Goal: Task Accomplishment & Management: Complete application form

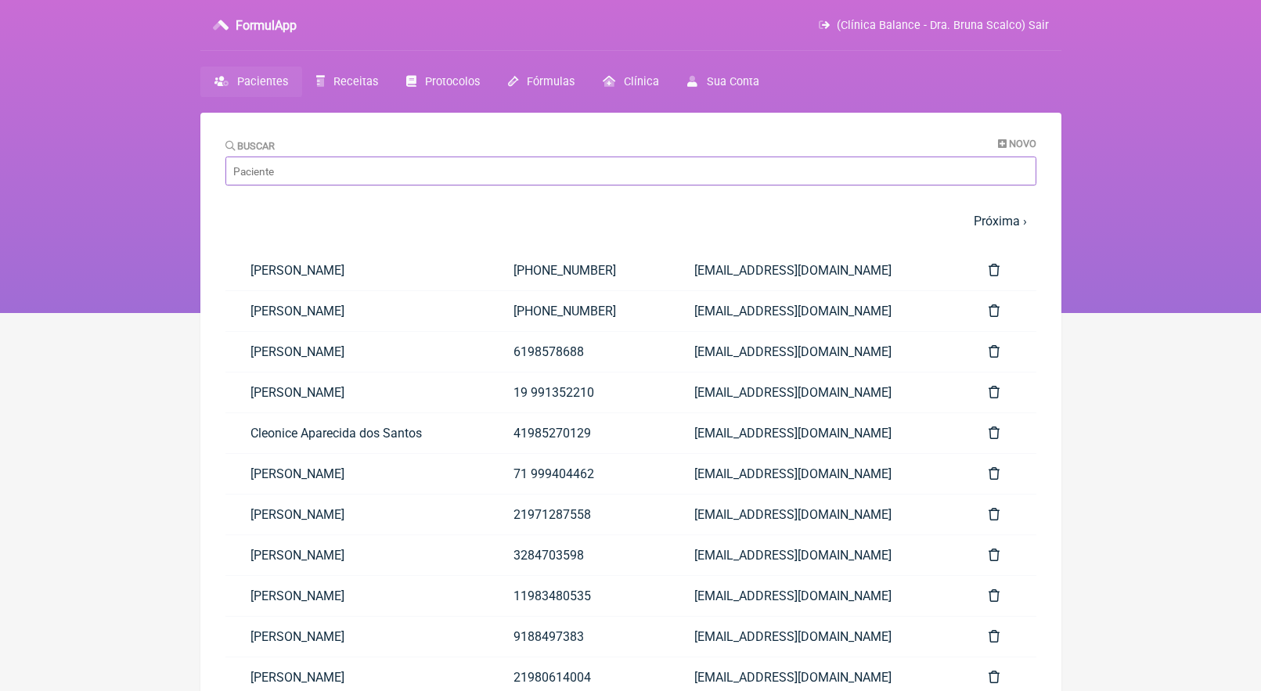
click at [301, 165] on input "Buscar" at bounding box center [630, 171] width 811 height 29
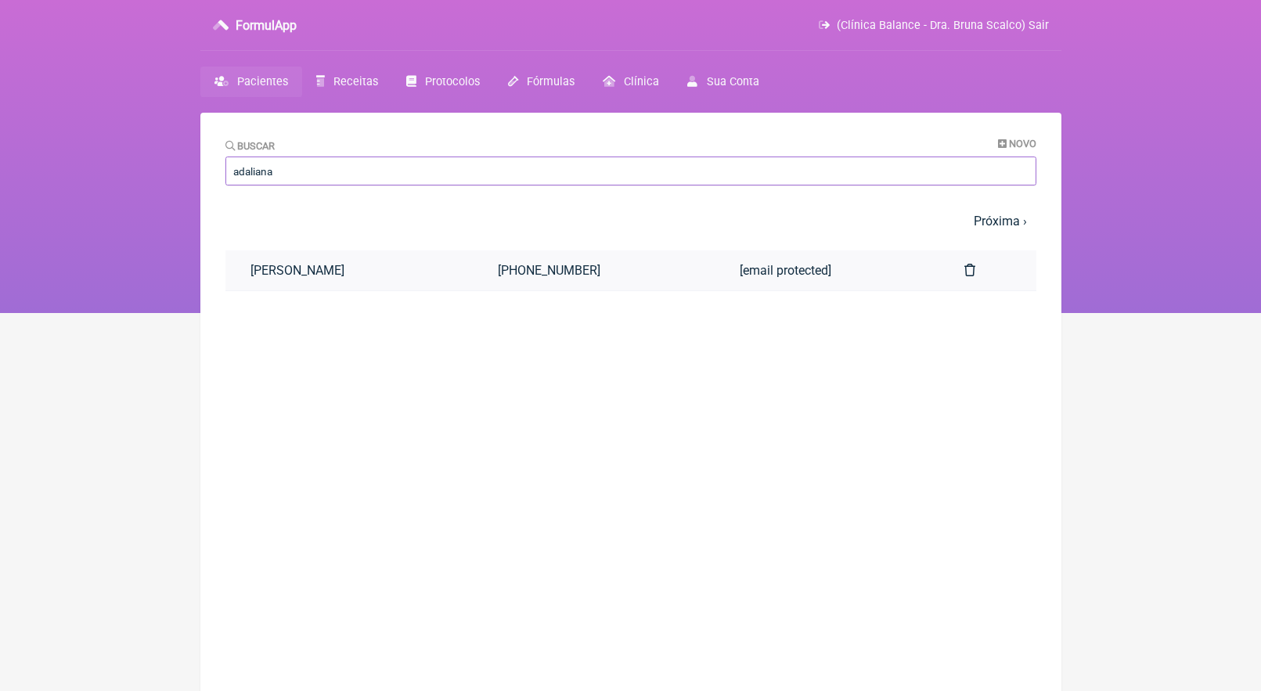
type input "adaliana"
click at [319, 274] on link "[PERSON_NAME]" at bounding box center [349, 270] width 248 height 40
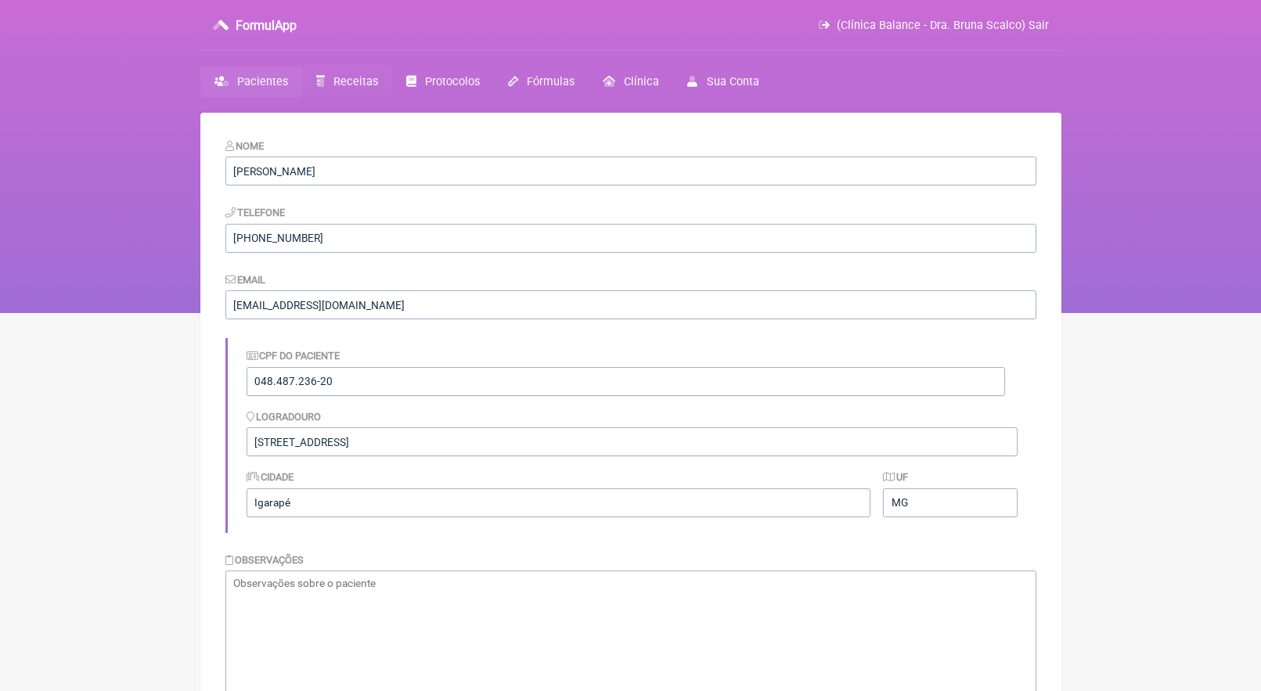
click at [367, 82] on span "Receitas" at bounding box center [355, 81] width 45 height 13
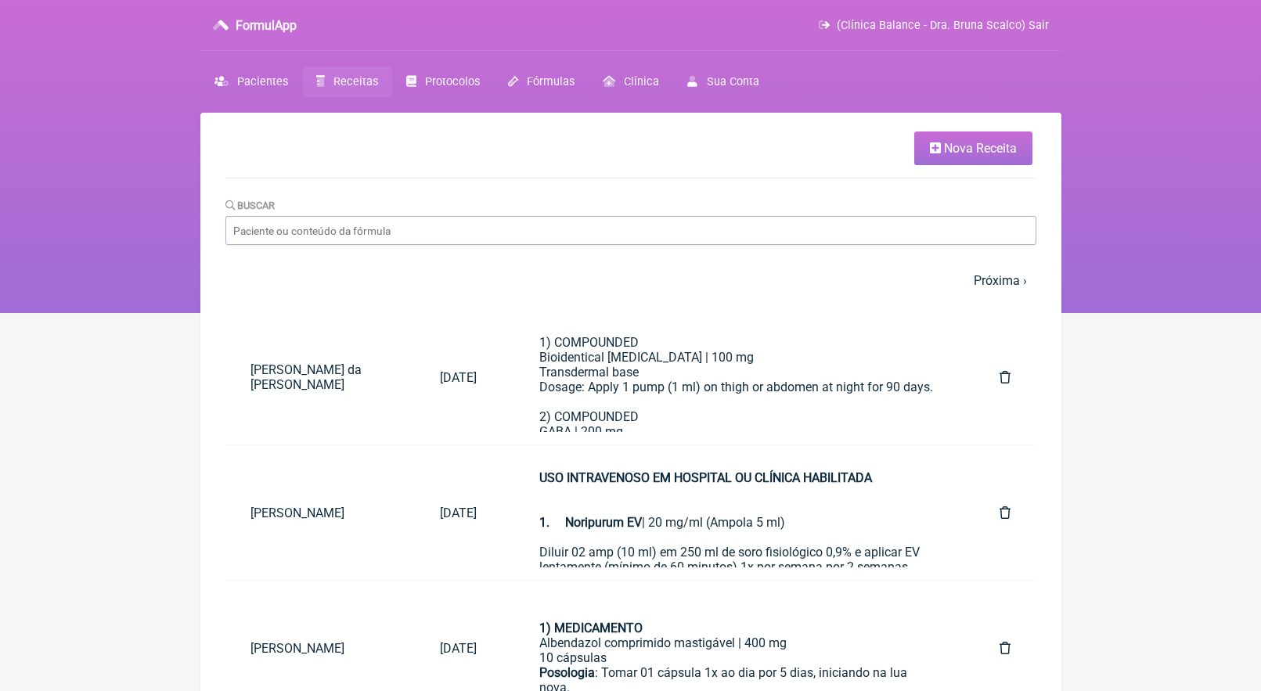
click at [962, 144] on span "Nova Receita" at bounding box center [980, 148] width 73 height 15
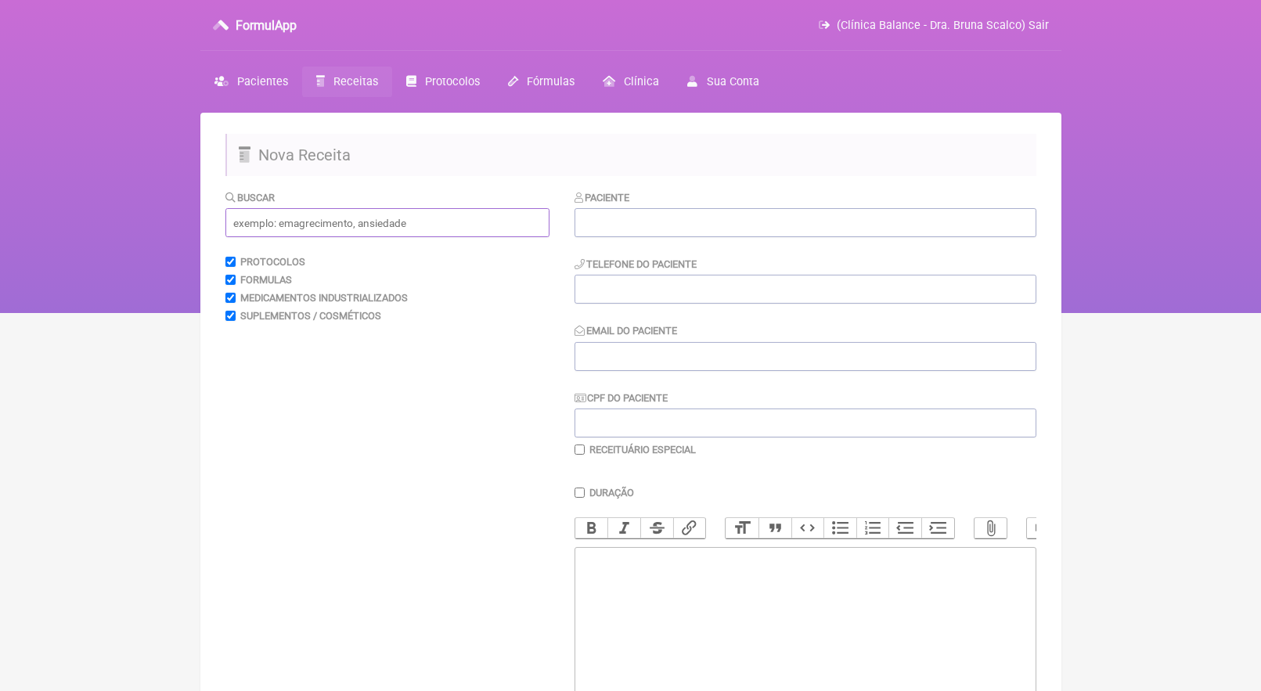
click at [407, 217] on input "text" at bounding box center [387, 222] width 324 height 29
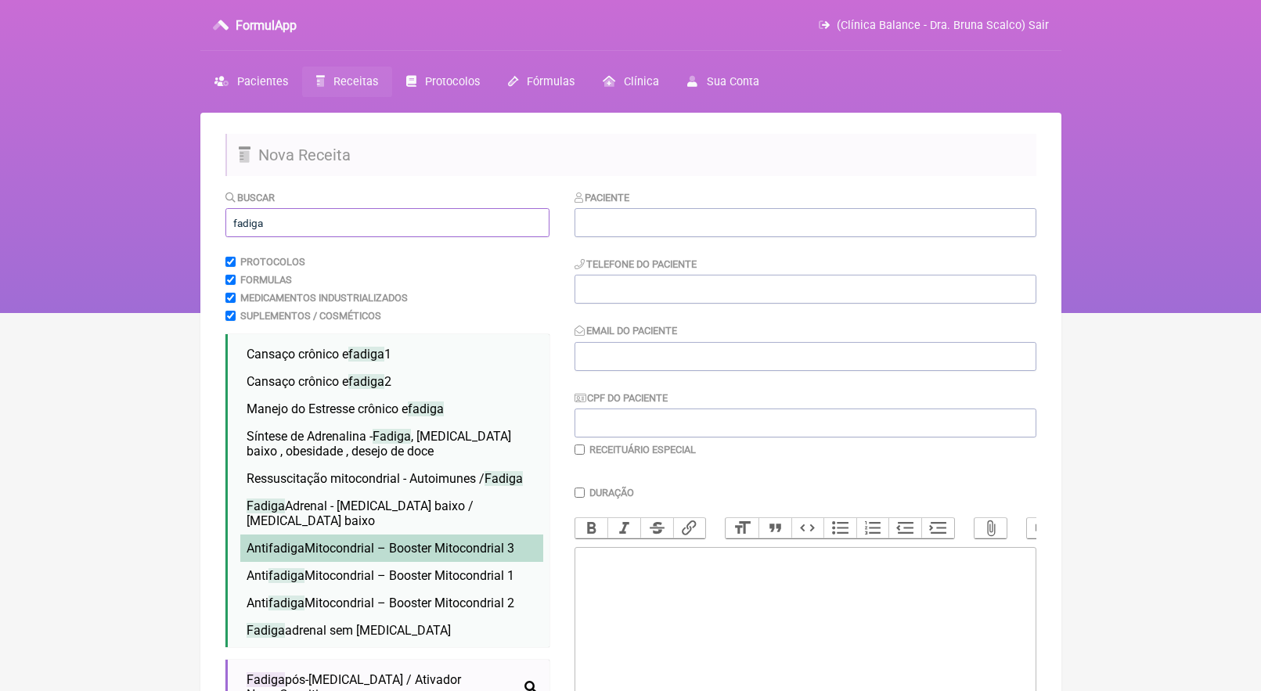
type input "fadiga"
click at [405, 541] on span "Anti fadiga Mitocondrial – Booster Mitocondrial 3" at bounding box center [380, 548] width 268 height 15
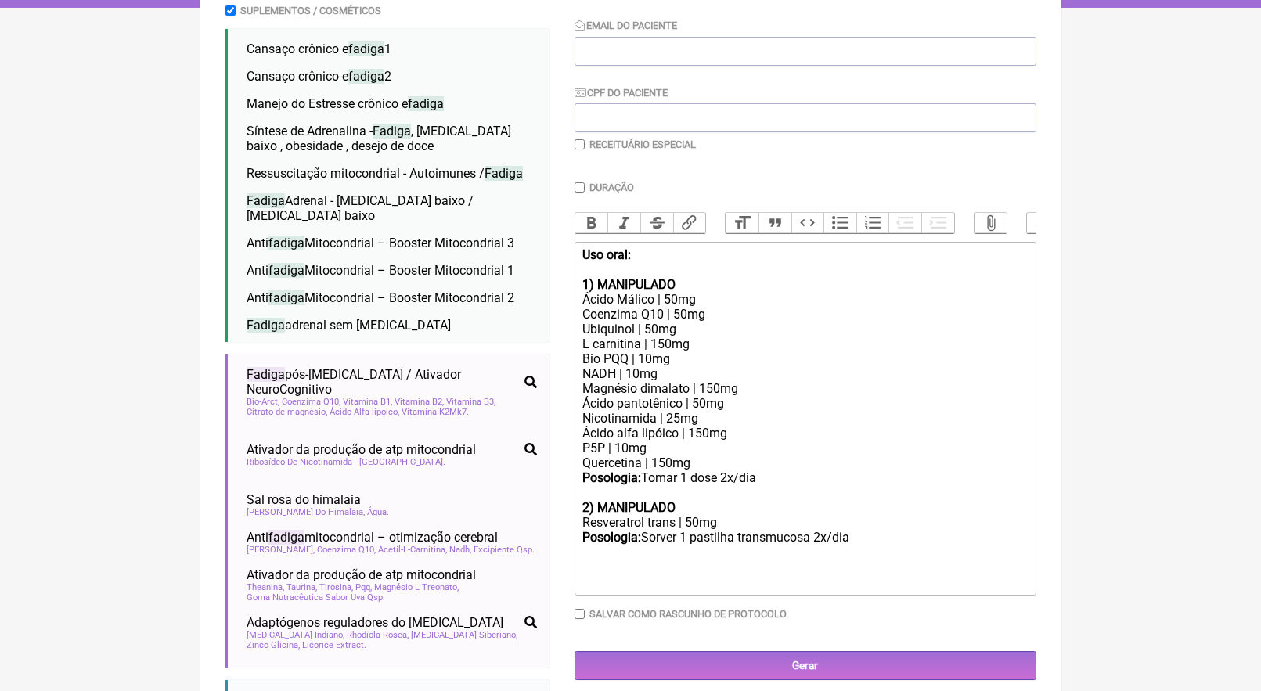
scroll to position [315, 0]
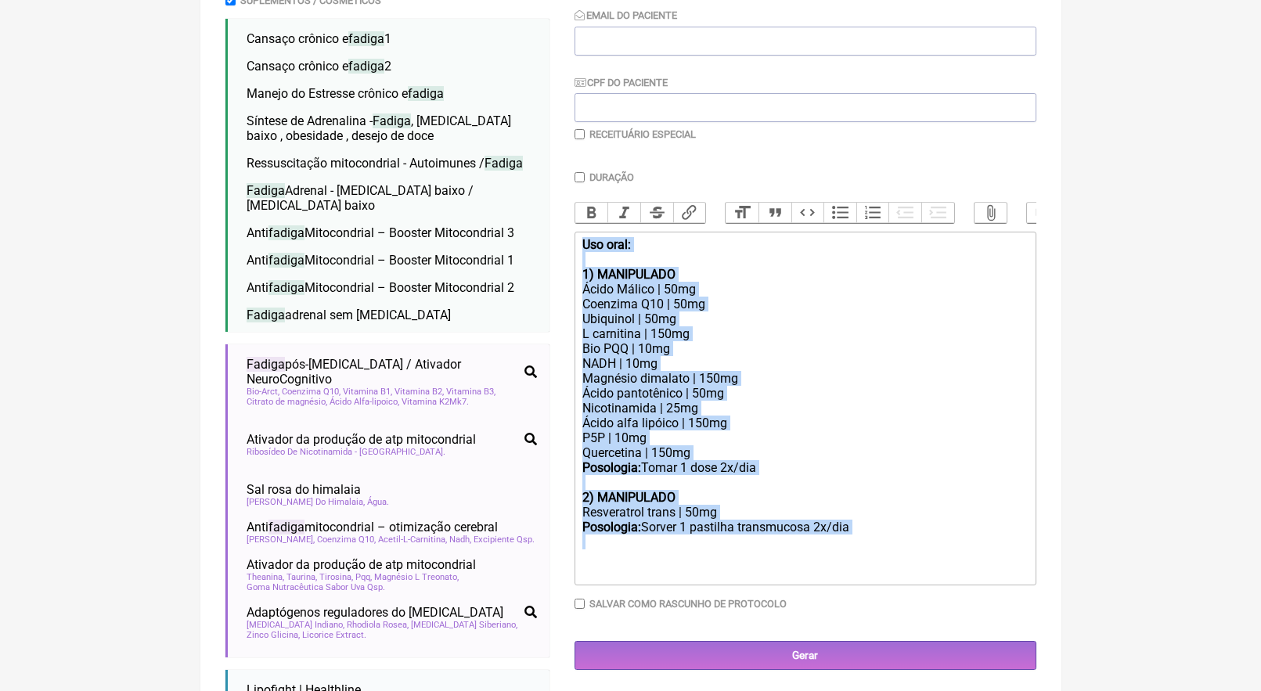
drag, startPoint x: 621, startPoint y: 544, endPoint x: 596, endPoint y: 229, distance: 315.6
click at [596, 229] on div "Duração Duração de 30 dias Bold Italic Strikethrough Link Heading Quote Code Bu…" at bounding box center [805, 396] width 462 height 450
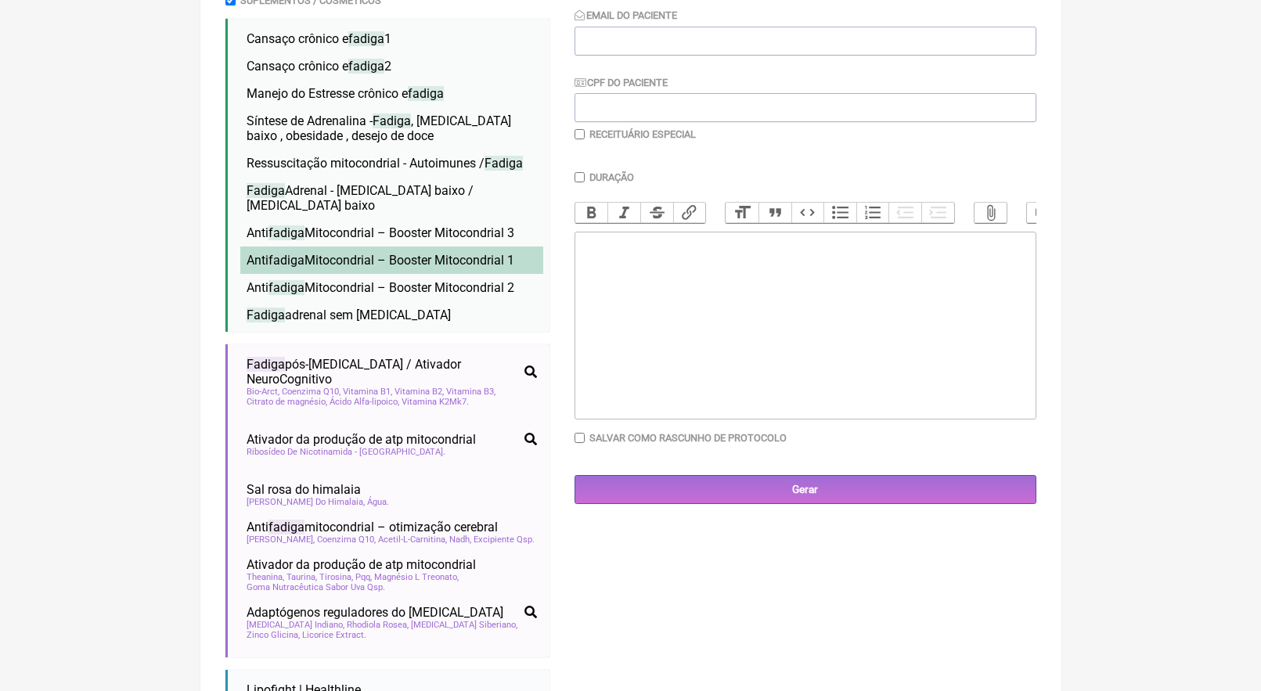
click at [426, 253] on span "Anti fadiga Mitocondrial – Booster Mitocondrial 1" at bounding box center [380, 260] width 268 height 15
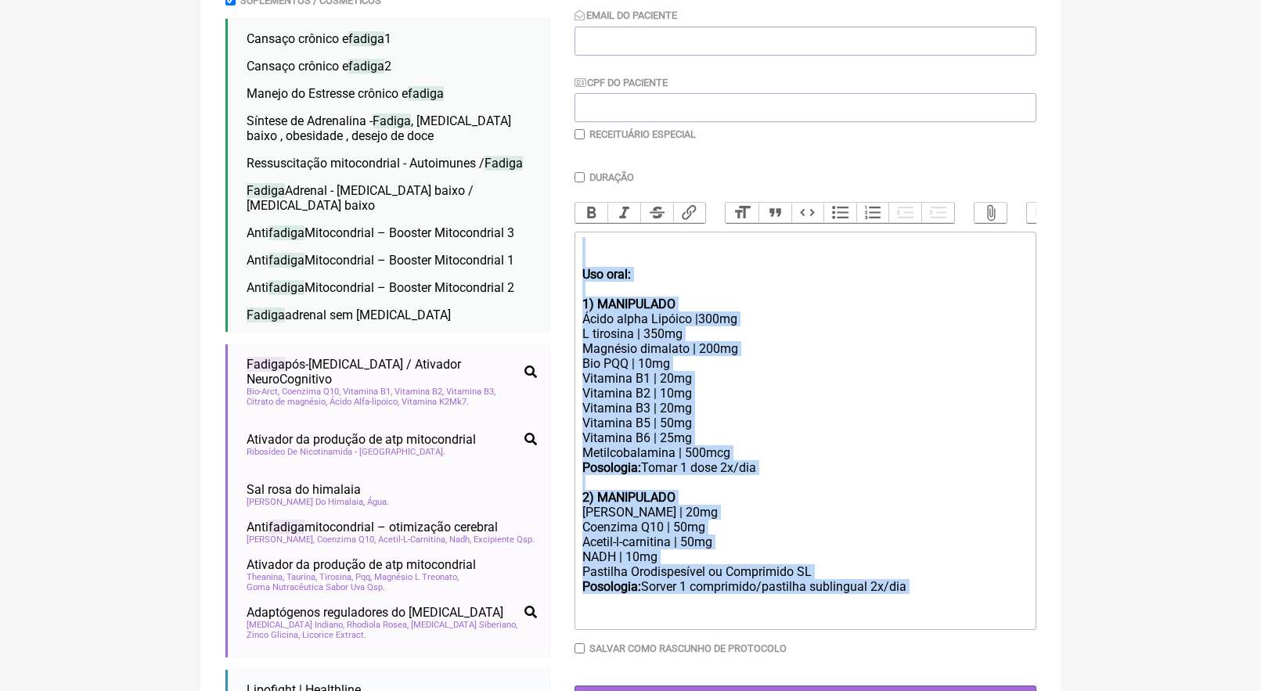
drag, startPoint x: 648, startPoint y: 581, endPoint x: 628, endPoint y: 110, distance: 472.3
click at [628, 117] on div "Paciente Telefone do Paciente Email do Paciente CPF do Paciente Receituário Esp…" at bounding box center [805, 308] width 462 height 869
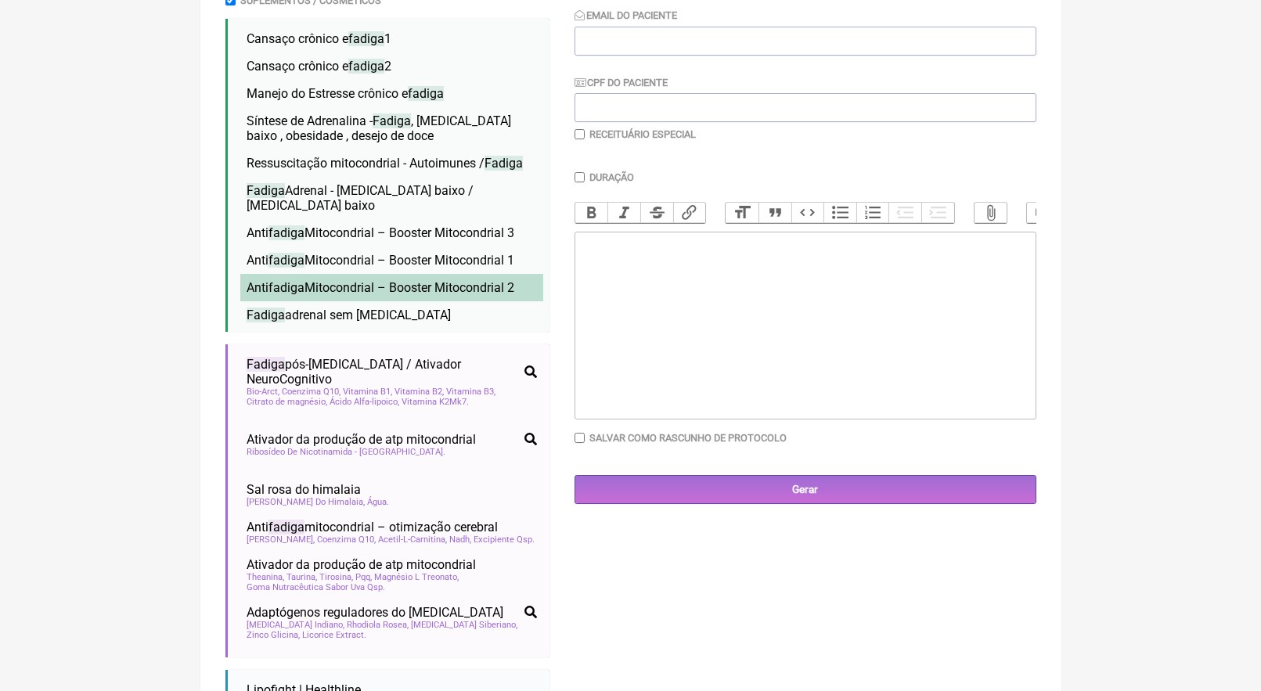
click at [496, 274] on li "Anti fadiga Mitocondrial – Booster Mitocondrial 2 fadiga apatia cansaço crônico…" at bounding box center [391, 287] width 303 height 27
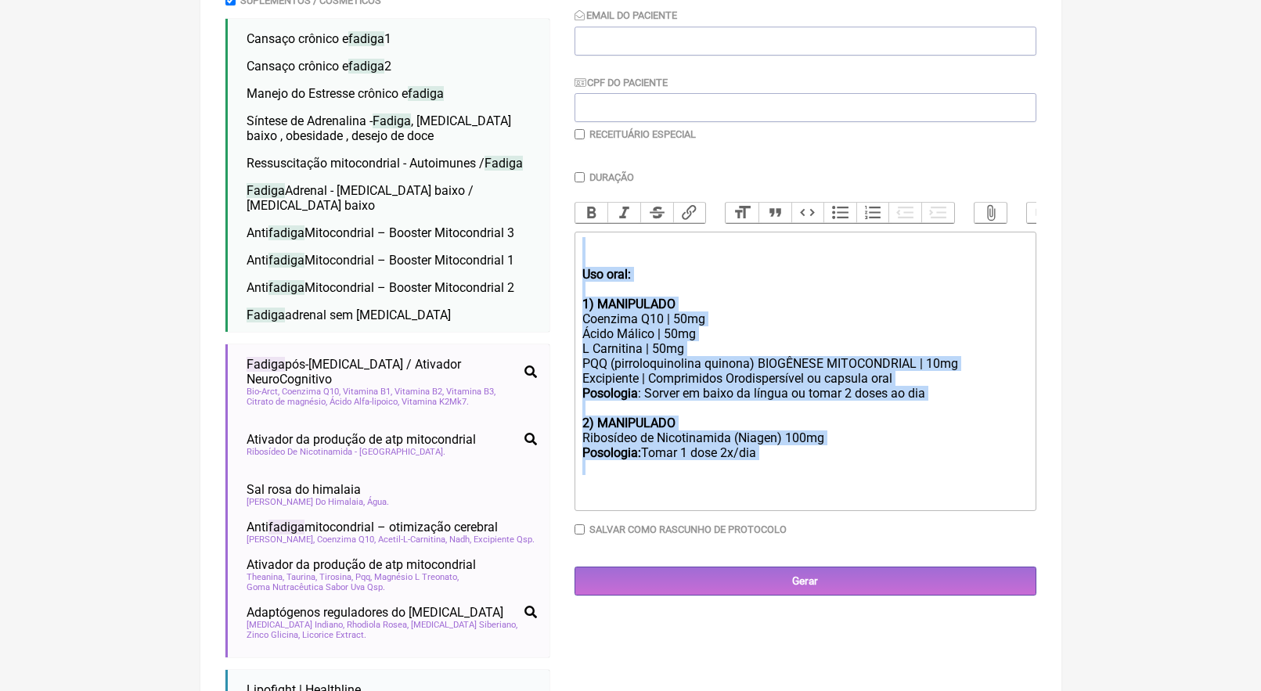
drag, startPoint x: 629, startPoint y: 474, endPoint x: 588, endPoint y: 193, distance: 284.6
click at [588, 196] on div "Duração Duração de 30 dias Bold Italic Strikethrough Link Heading Quote Code Bu…" at bounding box center [805, 359] width 462 height 376
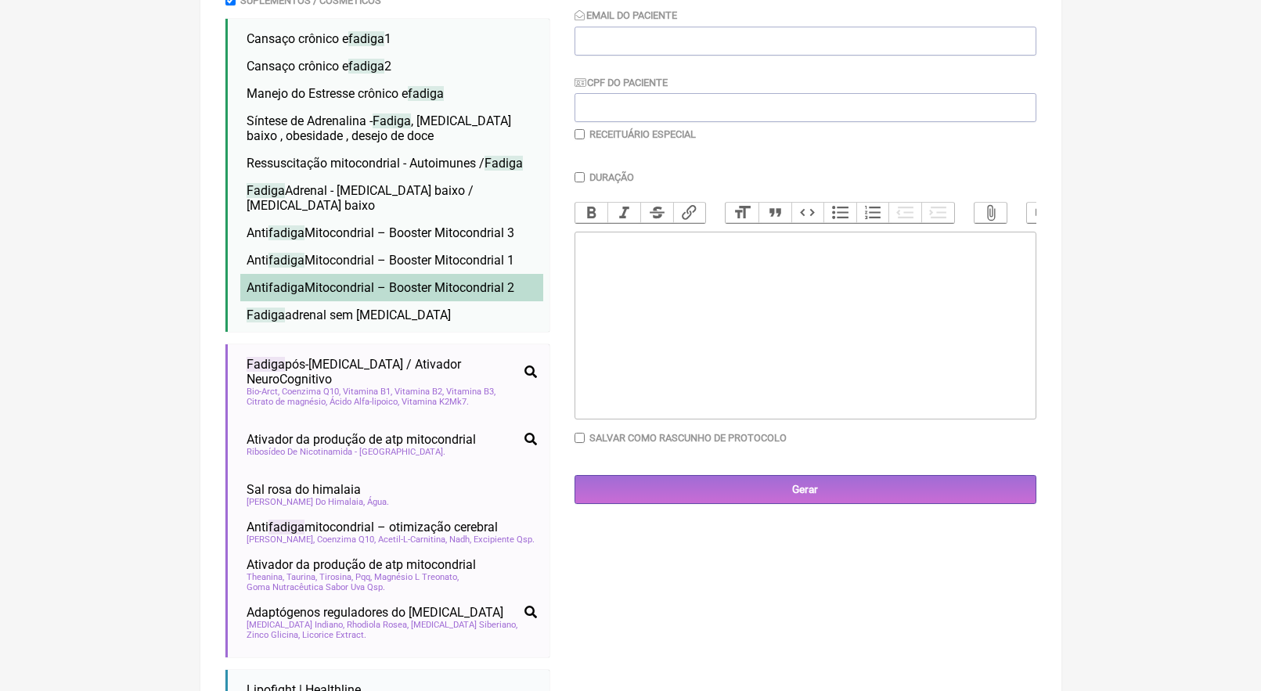
click at [373, 280] on span "Anti fadiga Mitocondrial – Booster Mitocondrial 2" at bounding box center [380, 287] width 268 height 15
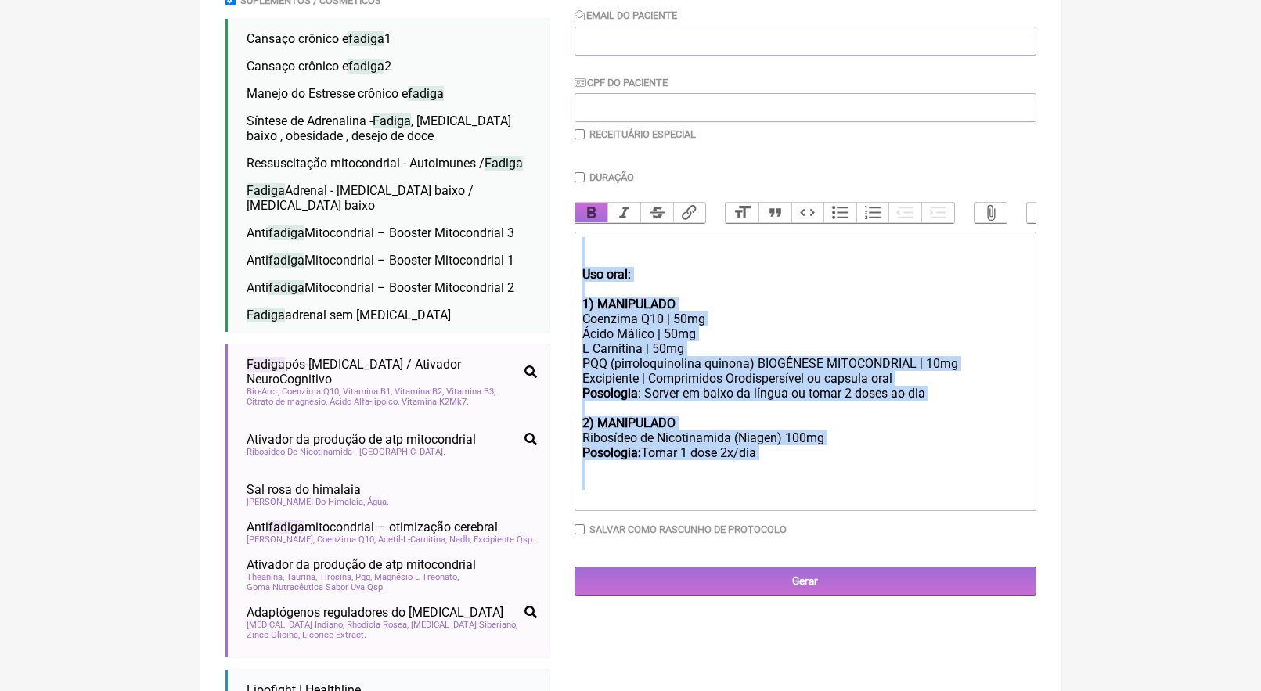
drag, startPoint x: 632, startPoint y: 479, endPoint x: 598, endPoint y: 214, distance: 266.6
click at [599, 214] on div "Duração Duração de 30 dias Bold Italic Strikethrough Link Heading Quote Code Bu…" at bounding box center [805, 359] width 462 height 376
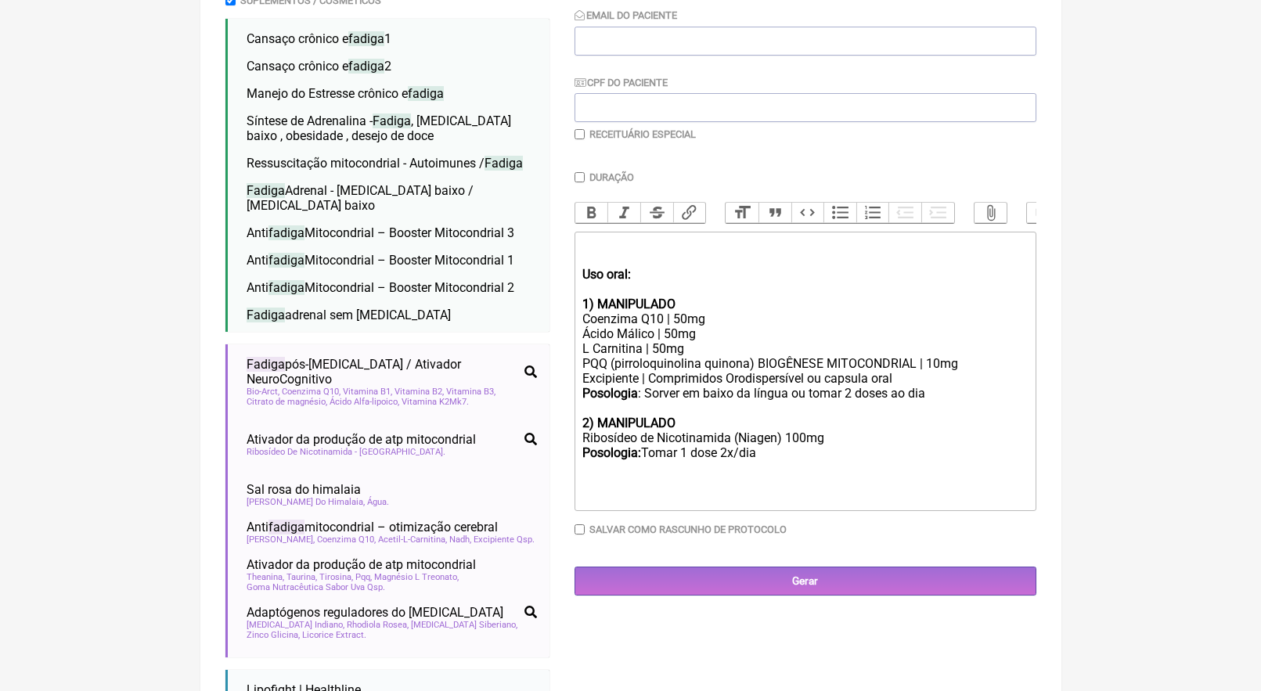
click at [639, 469] on div "Posologia : Sorver em baixo da língua ou tomar 2 doses ao dia 2) MANIPULADO Rib…" at bounding box center [804, 445] width 444 height 119
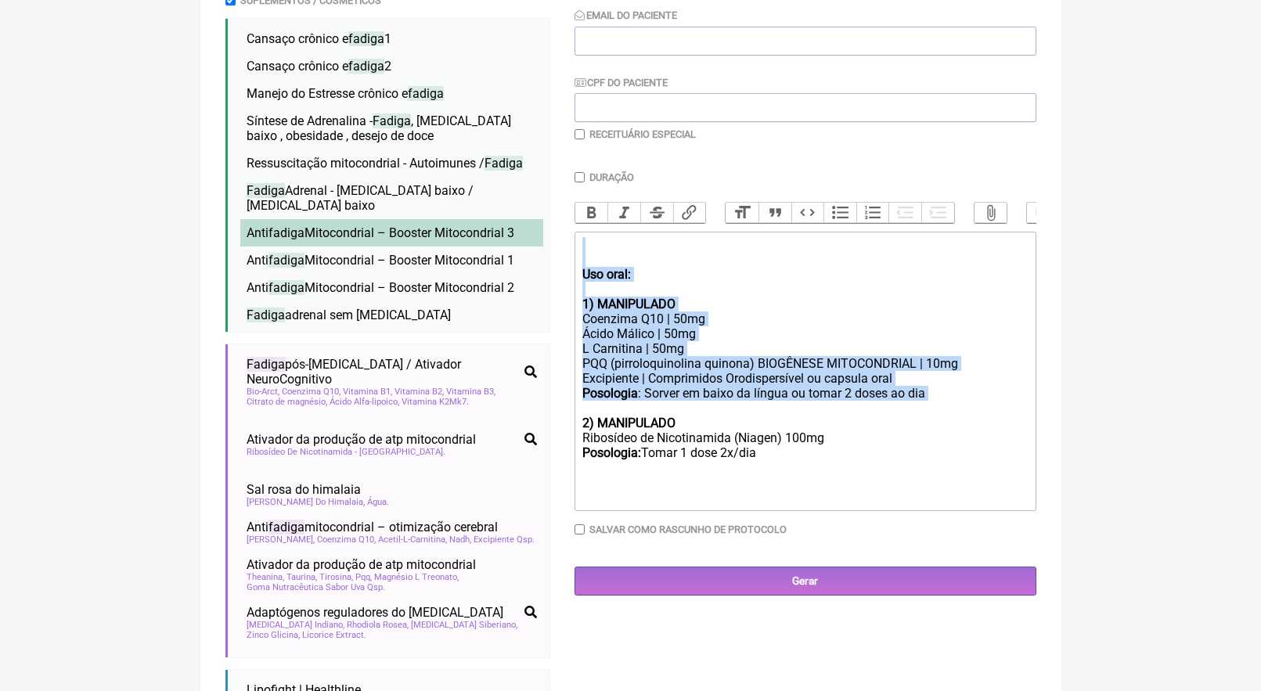
drag, startPoint x: 625, startPoint y: 399, endPoint x: 543, endPoint y: 206, distance: 210.0
click at [543, 206] on form "Buscar fadiga Protocolos Formulas Medicamentos Industrializados Suplementos / C…" at bounding box center [630, 308] width 811 height 869
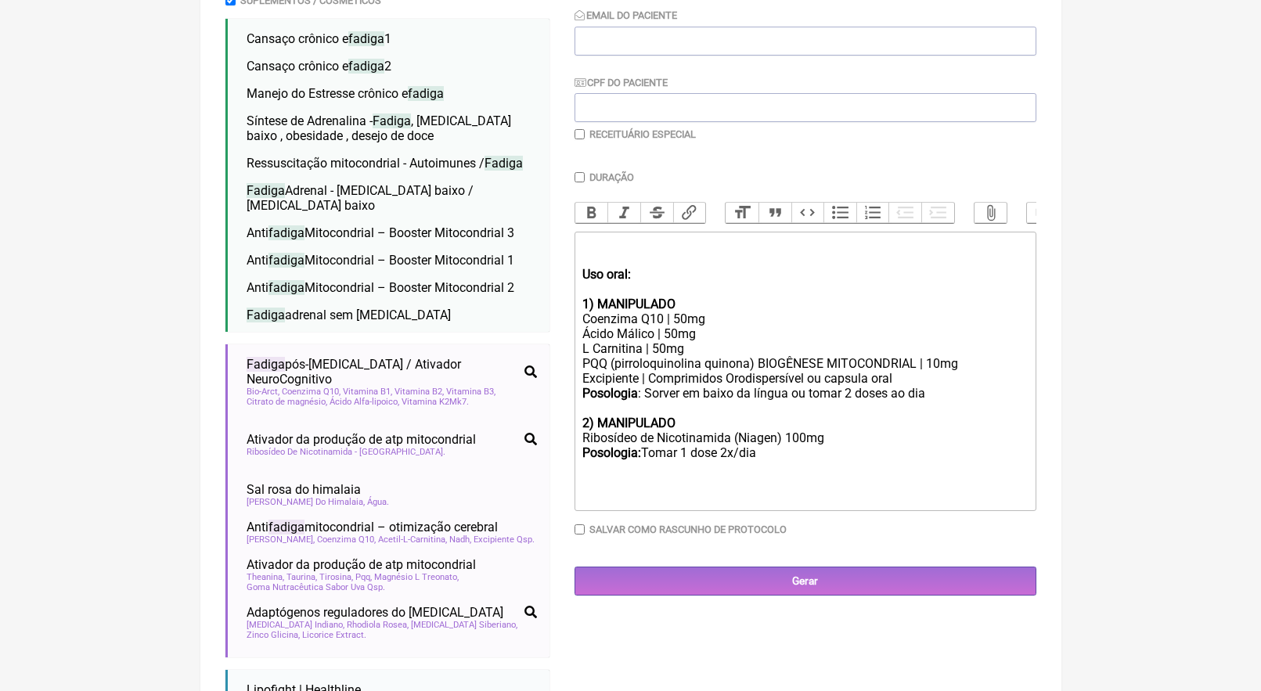
click at [629, 466] on div "Posologia : Sorver em baixo da língua ou tomar 2 doses ao dia 2) MANIPULADO Rib…" at bounding box center [804, 445] width 444 height 119
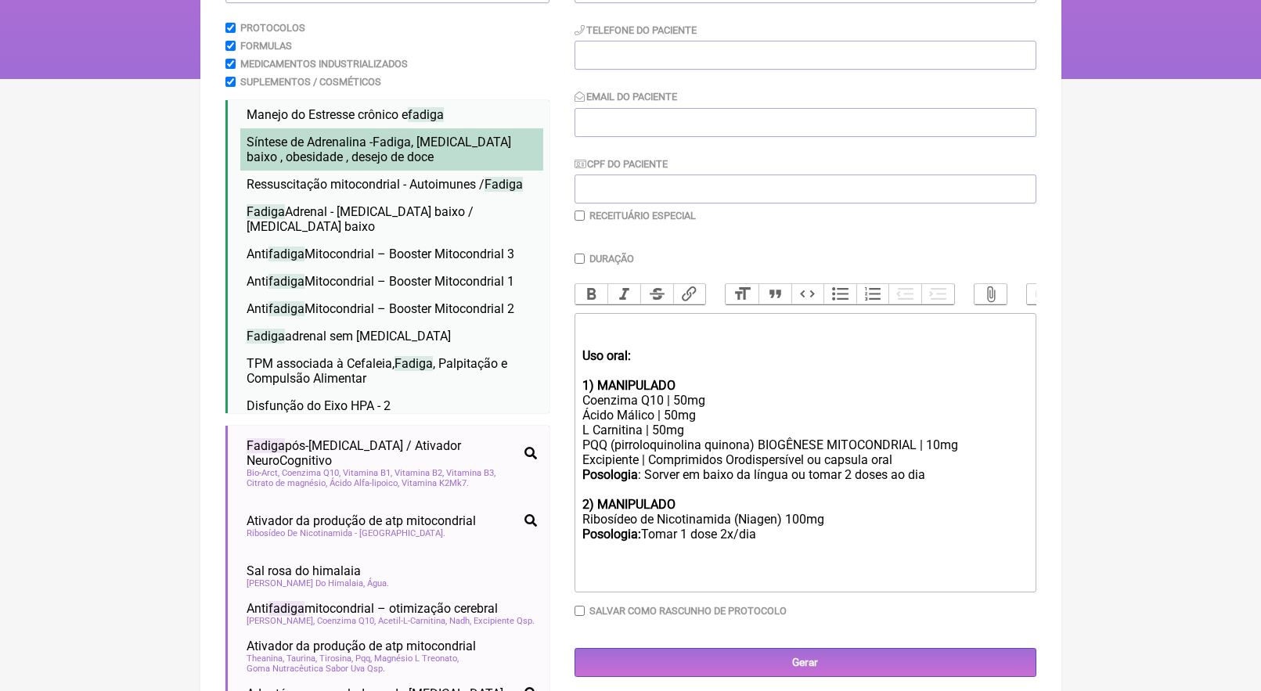
scroll to position [62, 0]
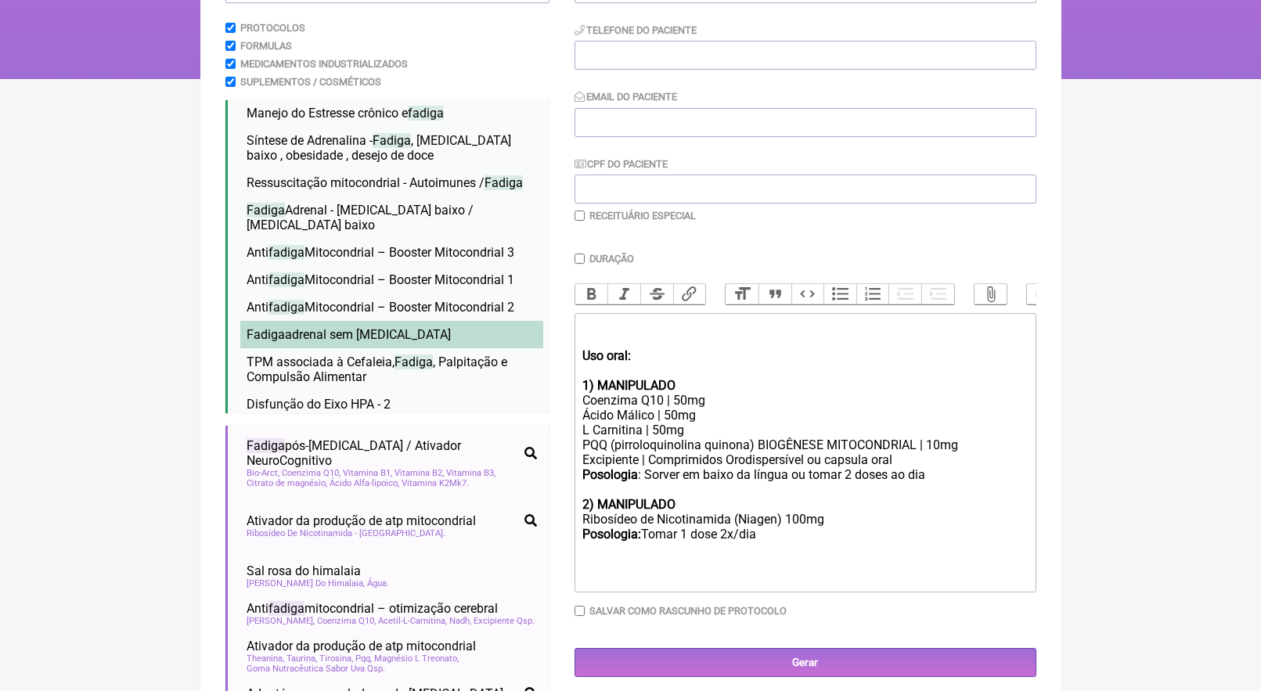
click at [433, 321] on li "Fadiga adrenal sem [MEDICAL_DATA]" at bounding box center [391, 334] width 303 height 27
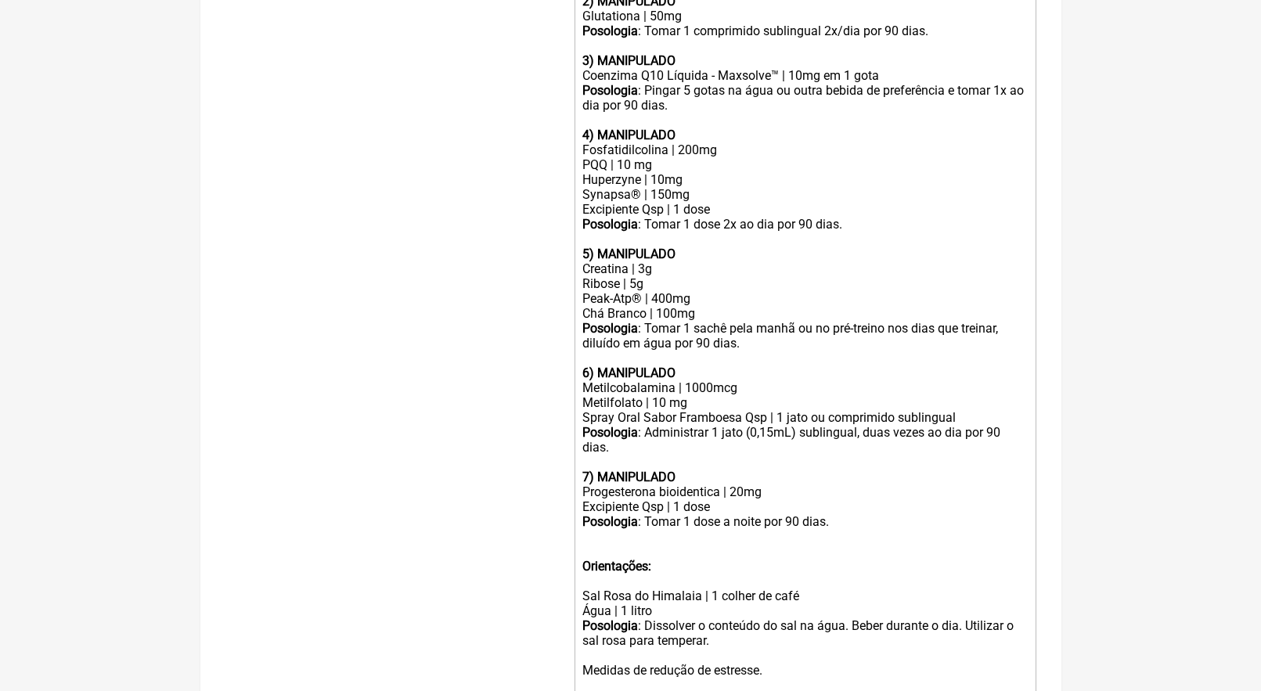
scroll to position [1097, 0]
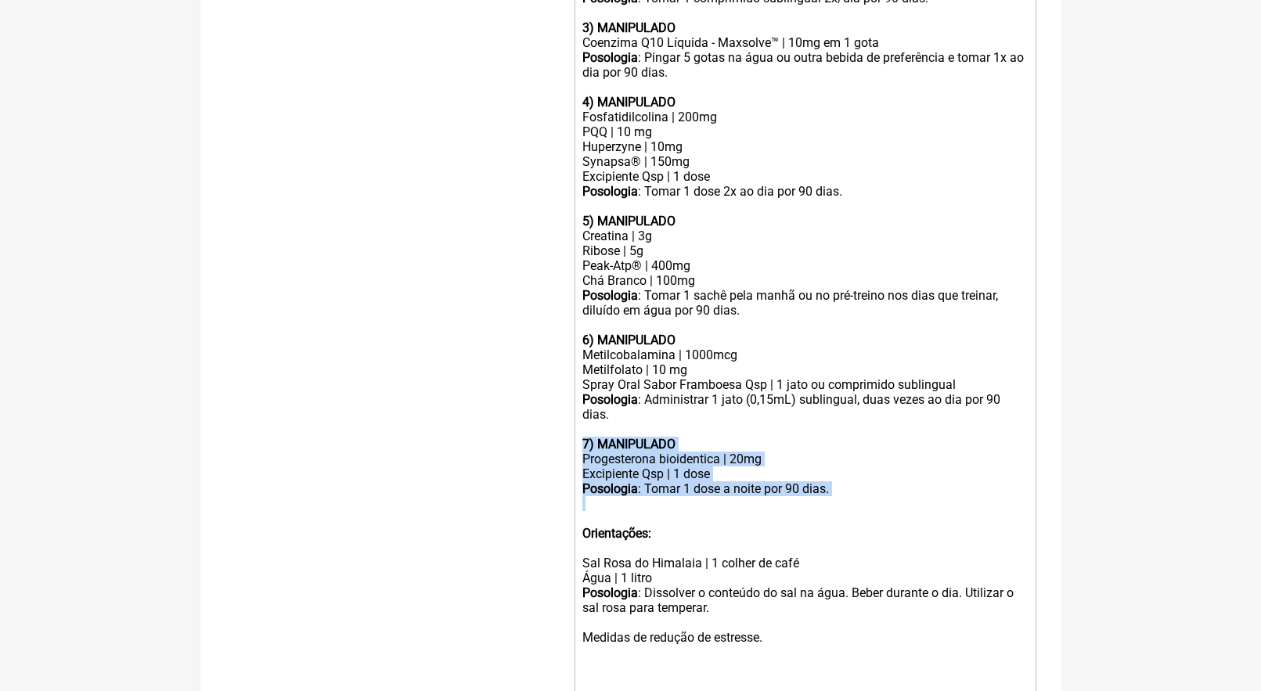
drag, startPoint x: 600, startPoint y: 455, endPoint x: 581, endPoint y: 389, distance: 68.6
click at [581, 389] on trix-editor "Uso oral: 1) MANIPULADO Coenzima Q10 | 50mg Ácido Málico | 50mg L Carnitina | 5…" at bounding box center [805, 73] width 462 height 1246
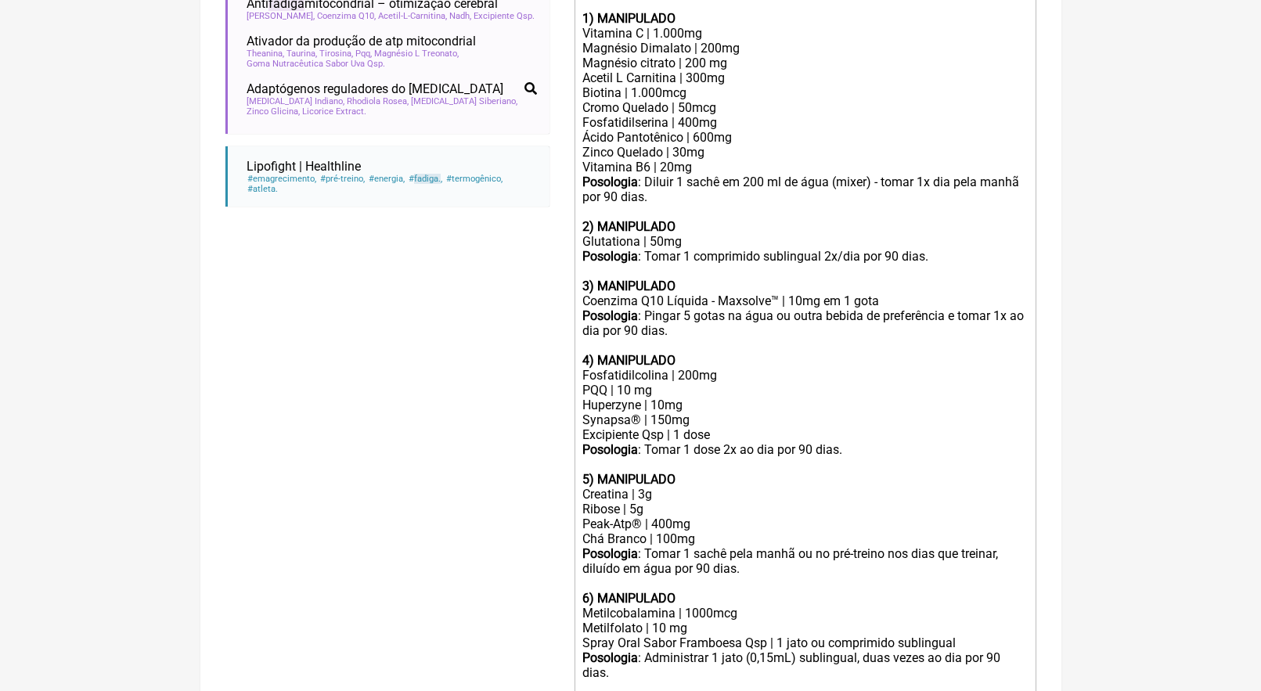
scroll to position [483, 0]
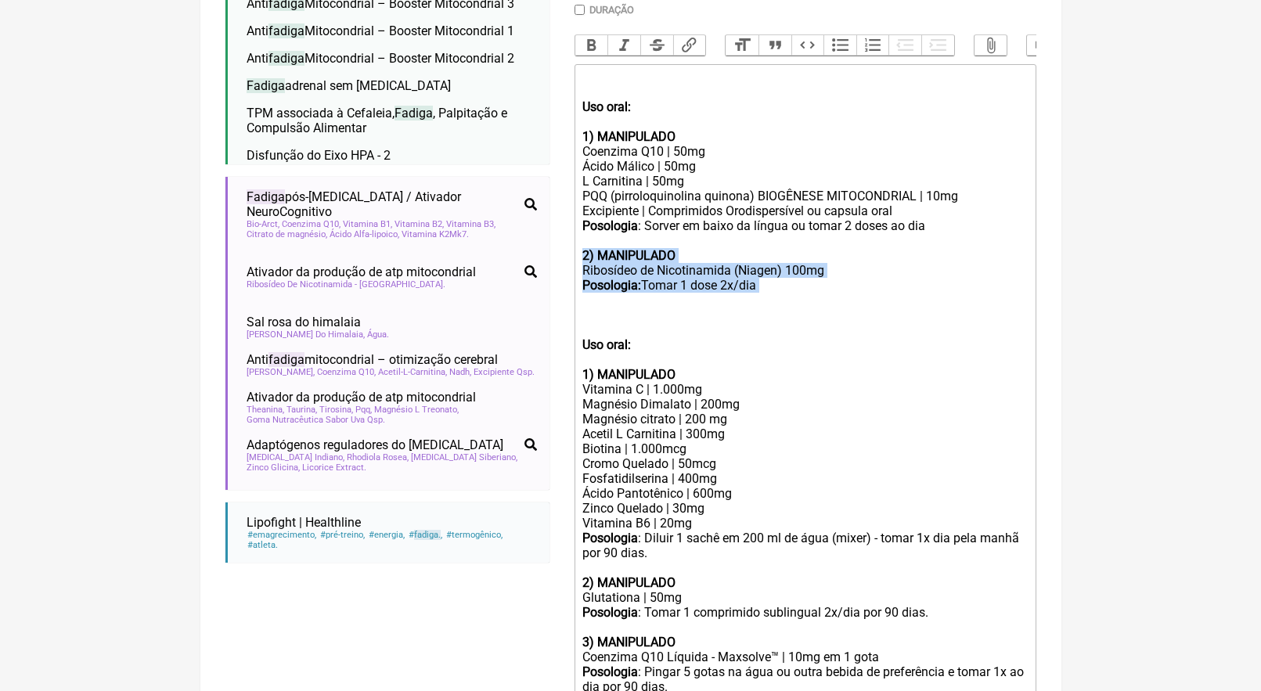
drag, startPoint x: 597, startPoint y: 290, endPoint x: 579, endPoint y: 240, distance: 52.5
click at [579, 240] on trix-editor "Uso oral: 1) MANIPULADO Coenzima Q10 | 50mg Ácido Málico | 50mg L Carnitina | 5…" at bounding box center [805, 642] width 462 height 1157
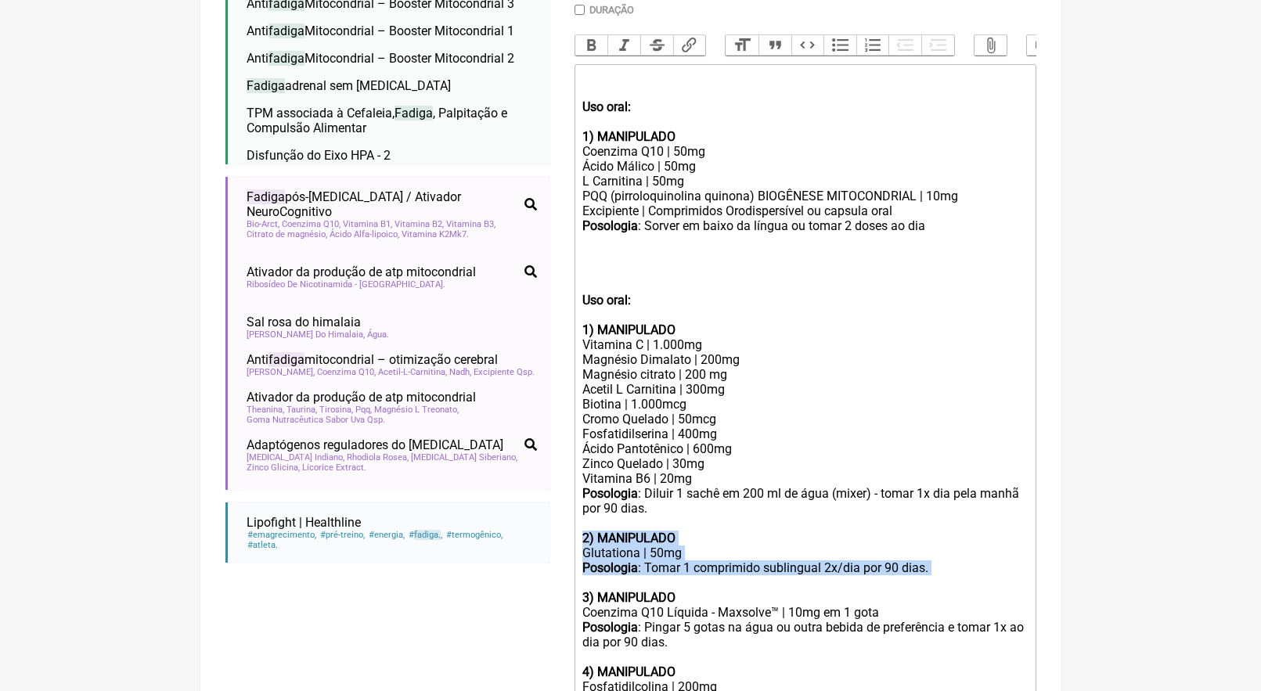
drag, startPoint x: 603, startPoint y: 552, endPoint x: 579, endPoint y: 516, distance: 43.6
click at [579, 516] on trix-editor "Uso oral: 1) MANIPULADO Coenzima Q10 | 50mg Ácido Málico | 50mg L Carnitina | 5…" at bounding box center [805, 620] width 462 height 1112
paste trix-editor "br></strong>Ribosídeo de Nicotinamida (Niagen) 100mg<br><strong>Posologia: </st…"
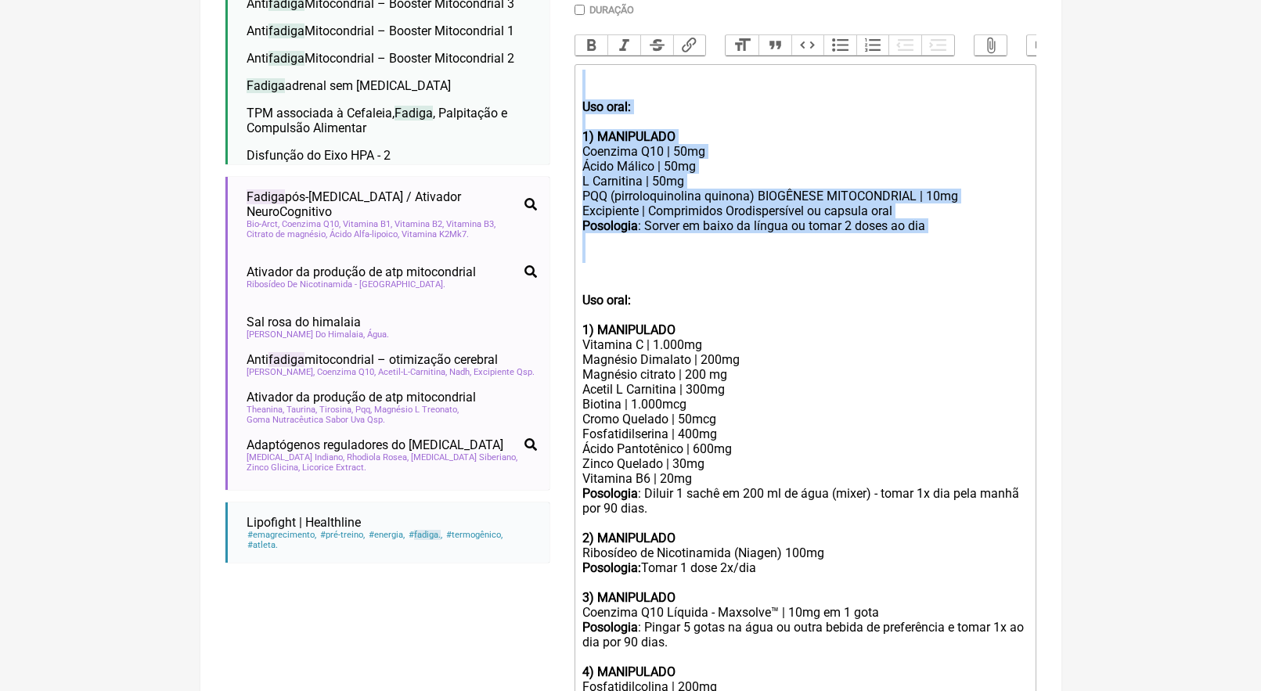
drag, startPoint x: 590, startPoint y: 252, endPoint x: 590, endPoint y: -17, distance: 269.2
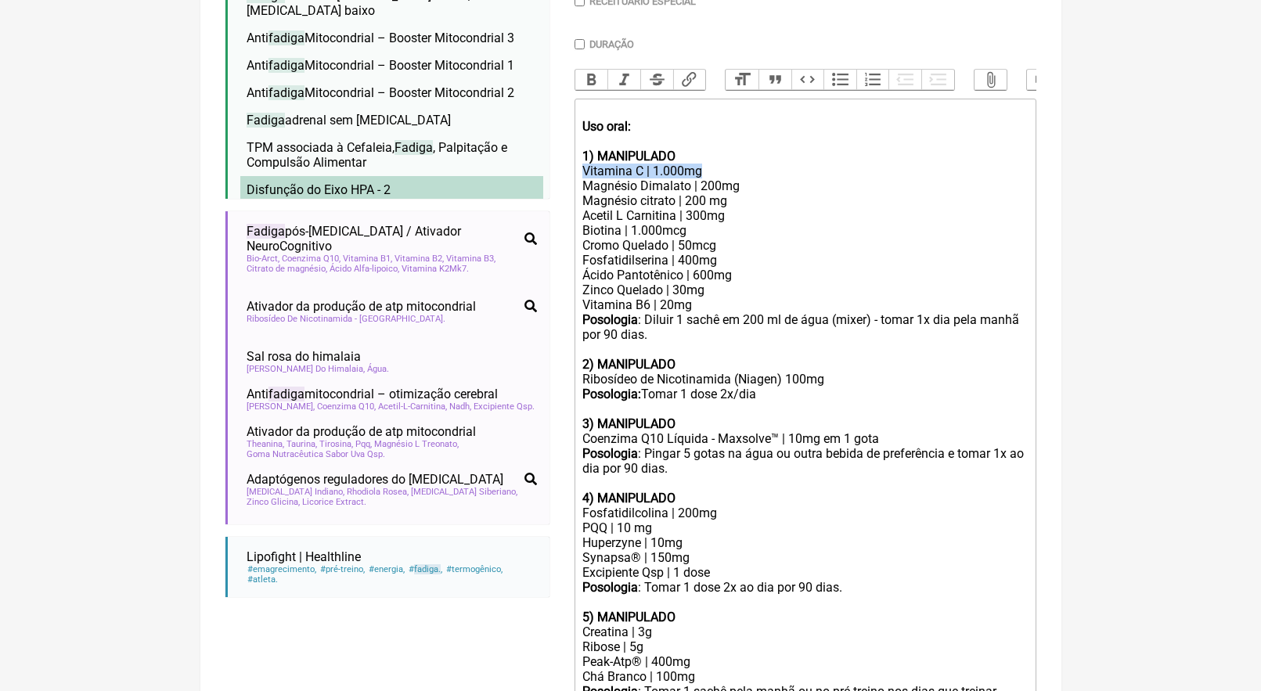
drag, startPoint x: 717, startPoint y: 164, endPoint x: 487, endPoint y: 164, distance: 230.1
click at [491, 164] on form "Buscar fadiga Protocolos Formulas Medicamentos Industrializados Suplementos / C…" at bounding box center [630, 414] width 811 height 1346
click at [670, 167] on div "Vitamina C | 1.000mg" at bounding box center [804, 171] width 444 height 15
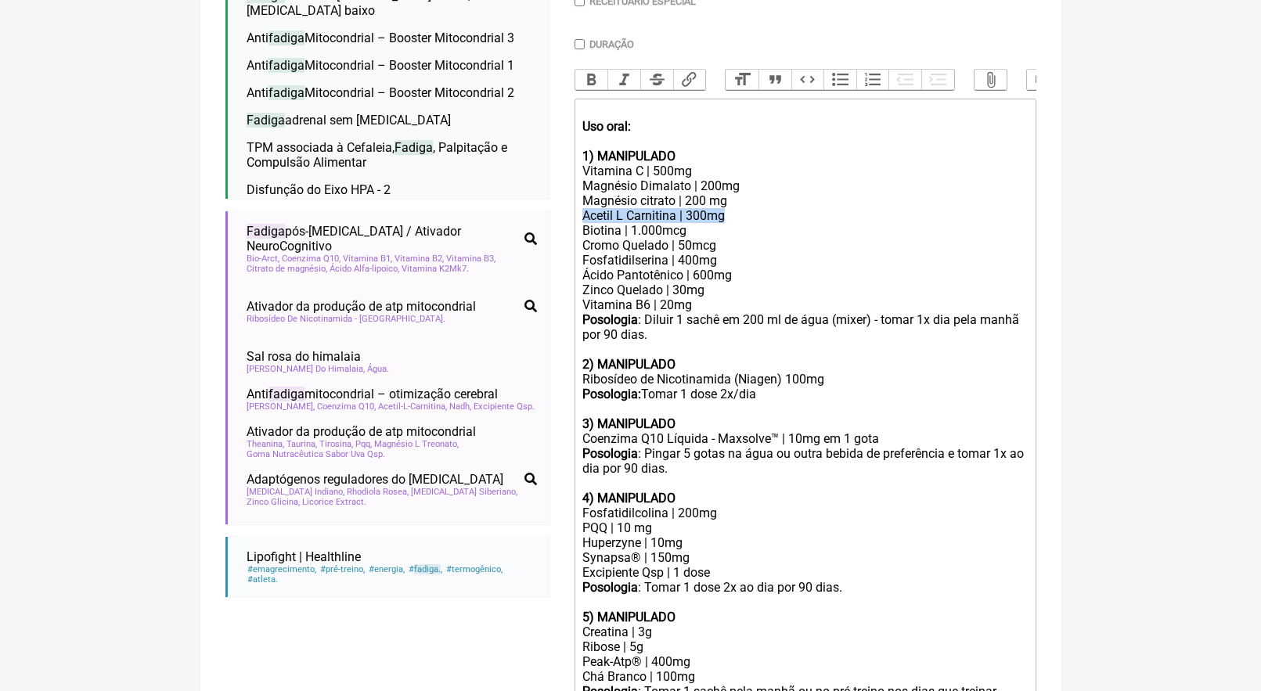
drag, startPoint x: 667, startPoint y: 208, endPoint x: 473, endPoint y: 208, distance: 194.1
click at [473, 208] on form "Buscar fadiga Protocolos Formulas Medicamentos Industrializados Suplementos / C…" at bounding box center [630, 414] width 811 height 1346
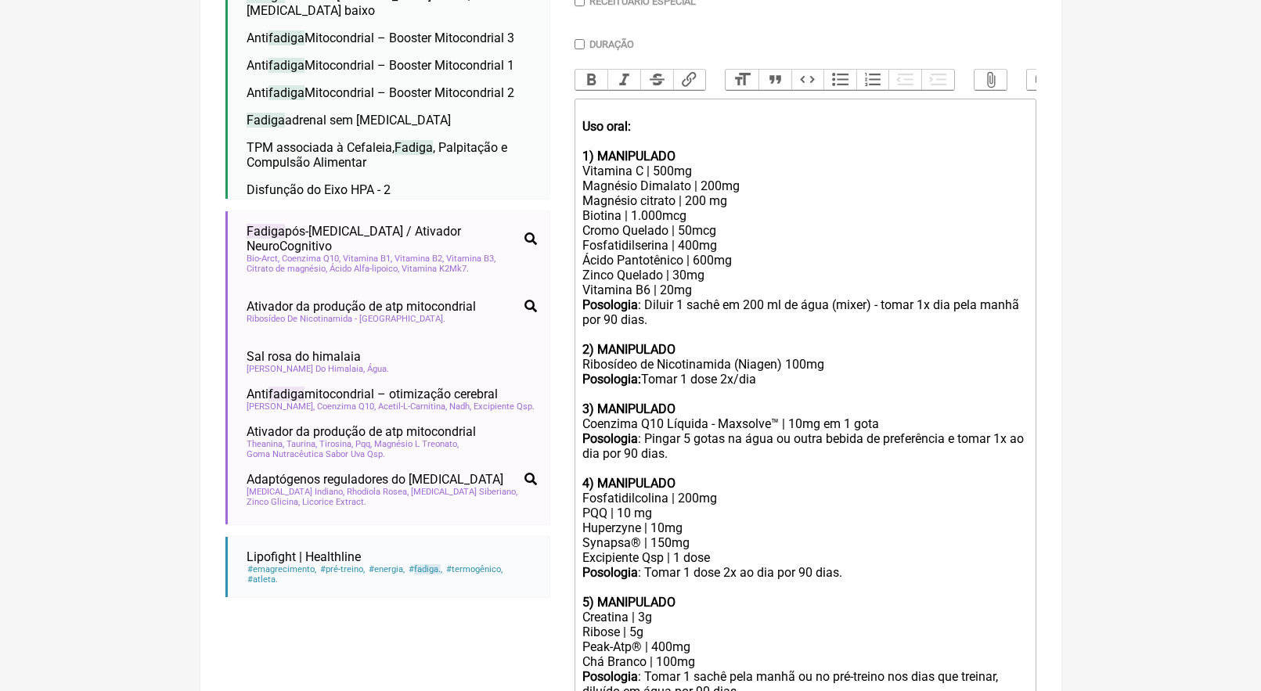
click at [683, 238] on div "Fosfatidilserina | 400mg" at bounding box center [804, 245] width 444 height 15
click at [701, 253] on div "Ácido Pantotênico | 600mg" at bounding box center [804, 260] width 444 height 15
drag, startPoint x: 717, startPoint y: 265, endPoint x: 439, endPoint y: 264, distance: 277.8
click at [444, 265] on form "Buscar fadiga Protocolos Formulas Medicamentos Industrializados Suplementos / C…" at bounding box center [630, 406] width 811 height 1331
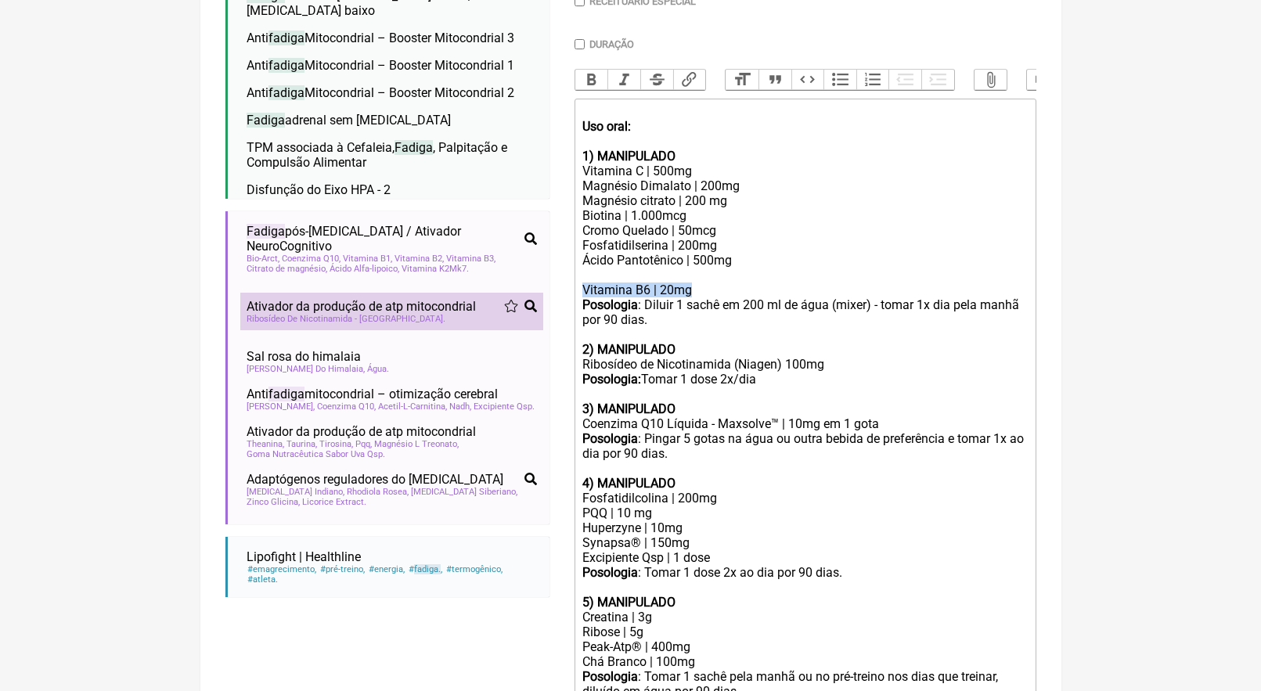
drag, startPoint x: 695, startPoint y: 279, endPoint x: 541, endPoint y: 279, distance: 154.2
click at [541, 279] on form "Buscar fadiga Protocolos Formulas Medicamentos Industrializados Suplementos / C…" at bounding box center [630, 406] width 811 height 1331
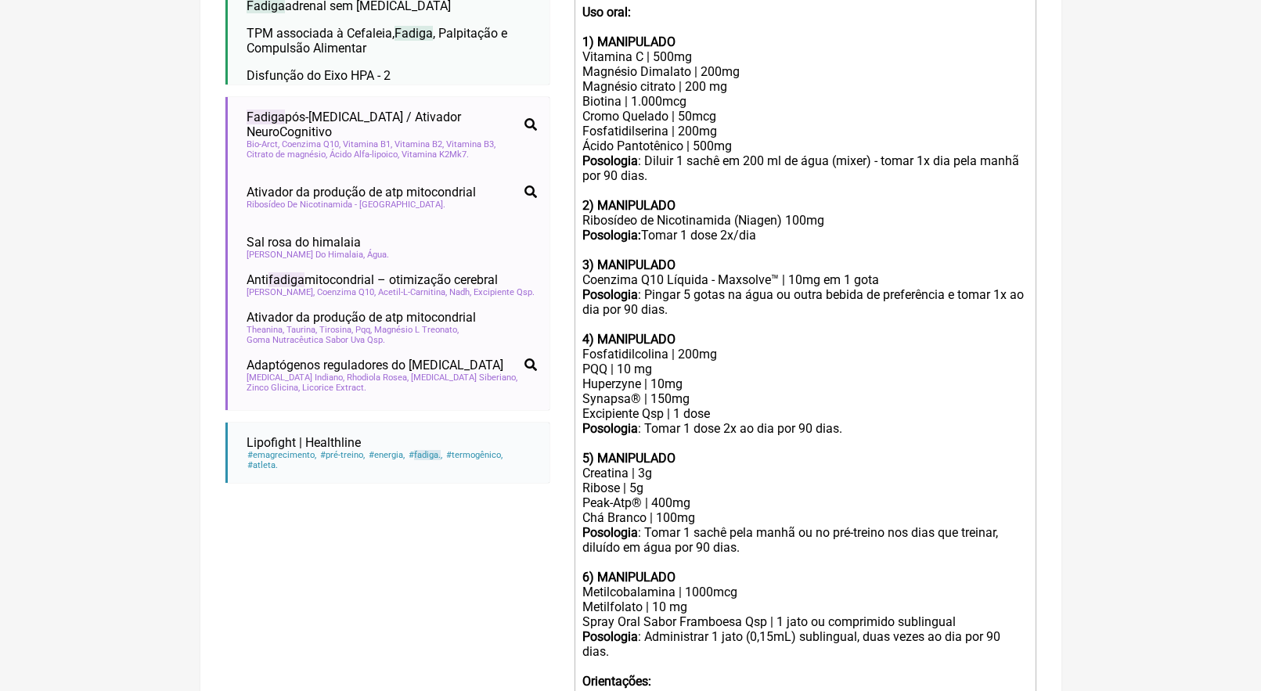
scroll to position [576, 0]
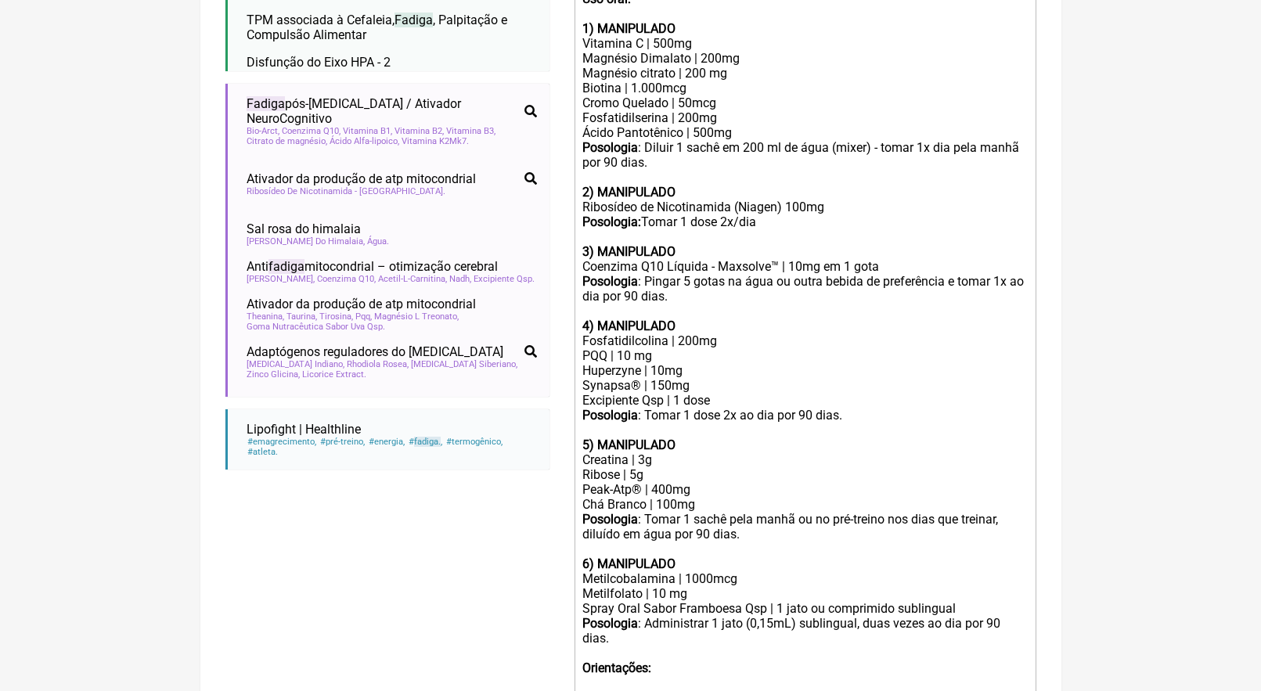
click at [985, 482] on div "Peak-Atp® | 400mg" at bounding box center [804, 489] width 444 height 15
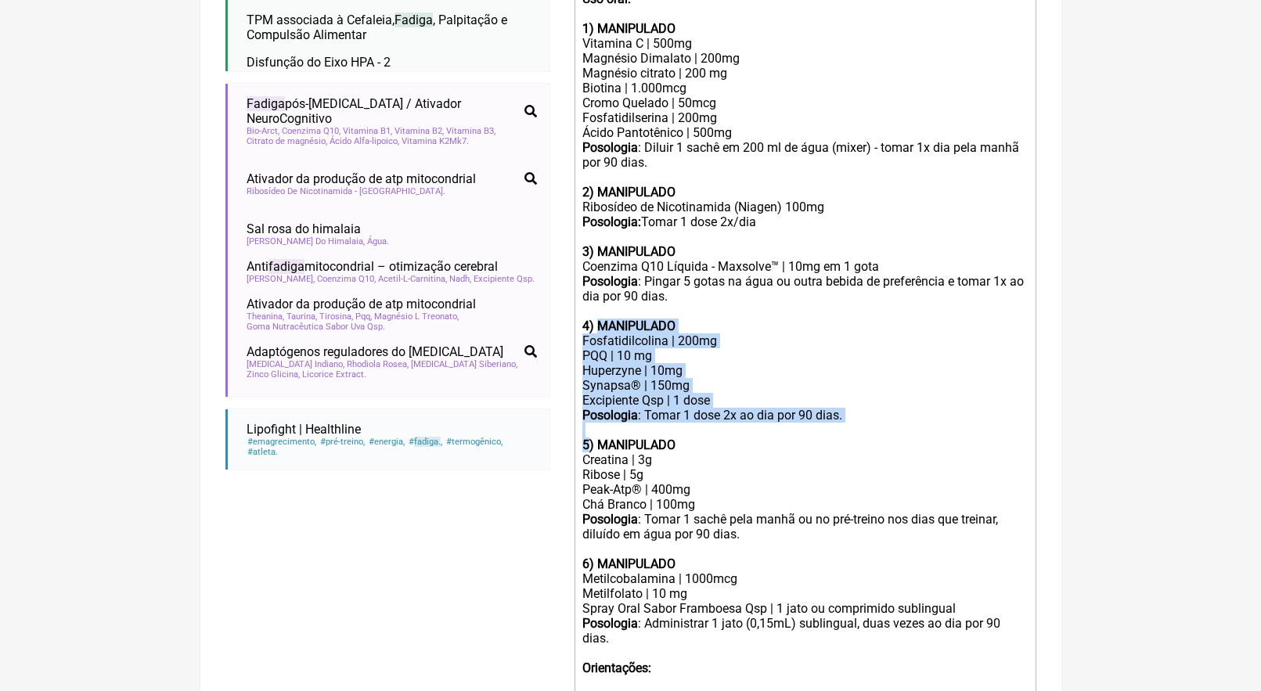
drag, startPoint x: 588, startPoint y: 419, endPoint x: 600, endPoint y: 307, distance: 113.3
click at [600, 307] on trix-editor "Uso oral: 1) MANIPULADO Vitamina C | 500mg Magnésio Dimalato | 200mg Magnésio c…" at bounding box center [805, 400] width 462 height 859
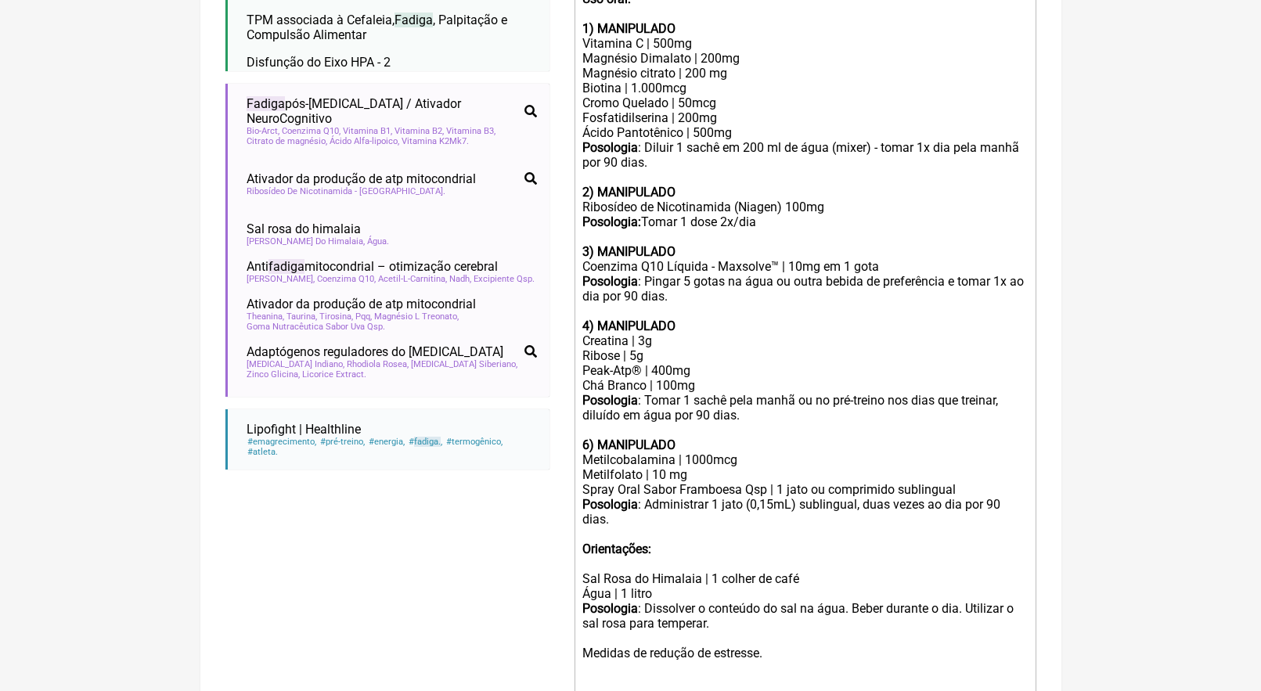
click at [644, 333] on div "Creatina | 3g" at bounding box center [804, 340] width 444 height 15
drag, startPoint x: 578, startPoint y: 359, endPoint x: 730, endPoint y: 357, distance: 151.8
click at [729, 362] on trix-editor "Uso oral: 1) MANIPULADO Vitamina C | 500mg Magnésio Dimalato | 200mg Magnésio c…" at bounding box center [805, 341] width 462 height 740
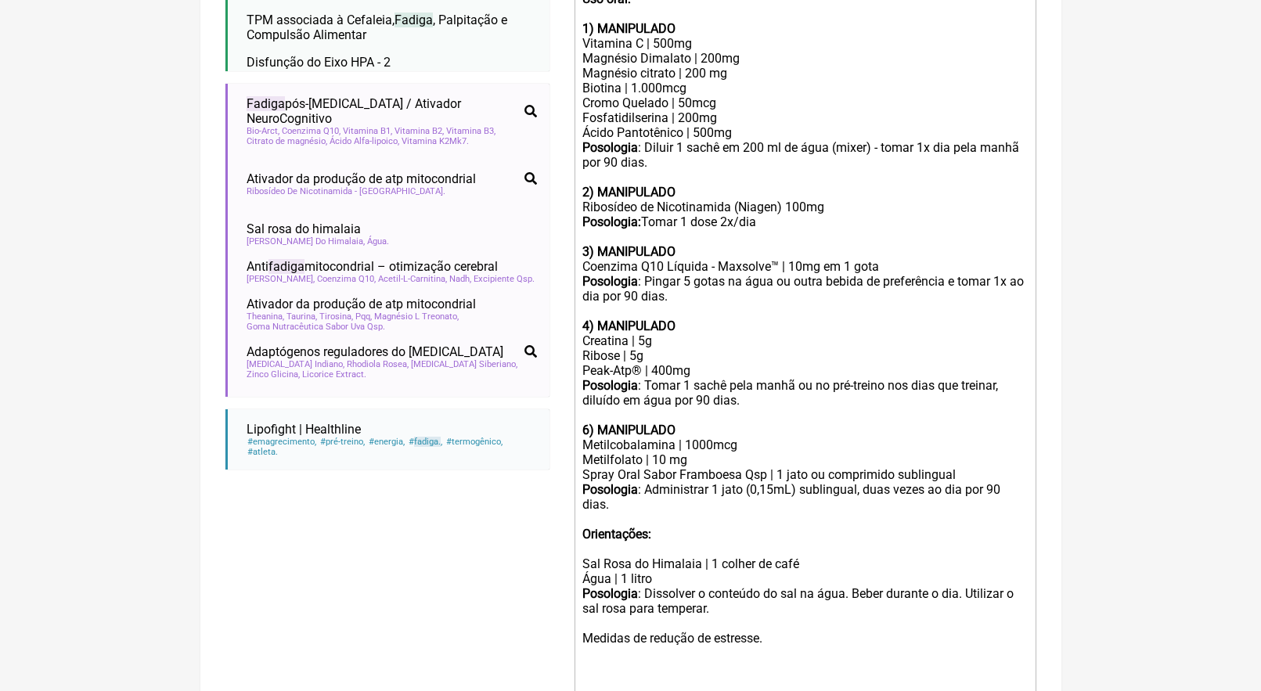
click at [659, 363] on div "Peak-Atp® | 400mg" at bounding box center [804, 370] width 444 height 15
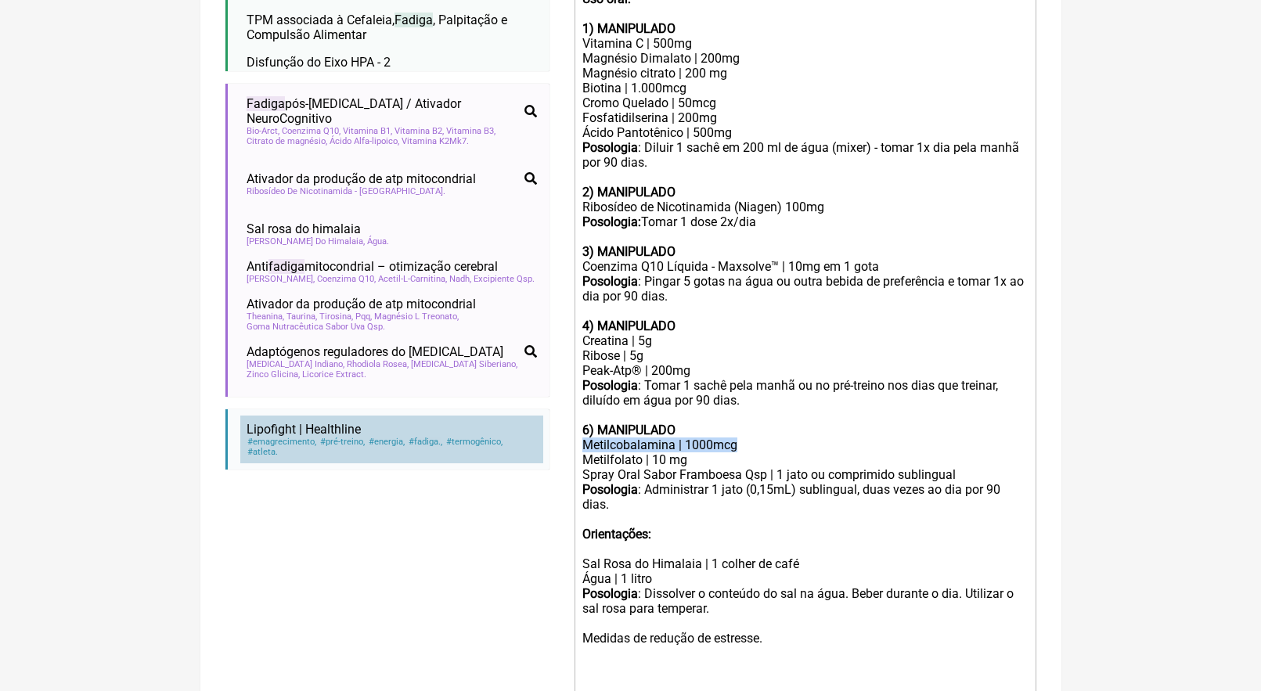
drag, startPoint x: 715, startPoint y: 416, endPoint x: 537, endPoint y: 416, distance: 178.4
click at [537, 416] on form "Buscar fadiga Protocolos Formulas Medicamentos Industrializados Suplementos / C…" at bounding box center [630, 197] width 811 height 1168
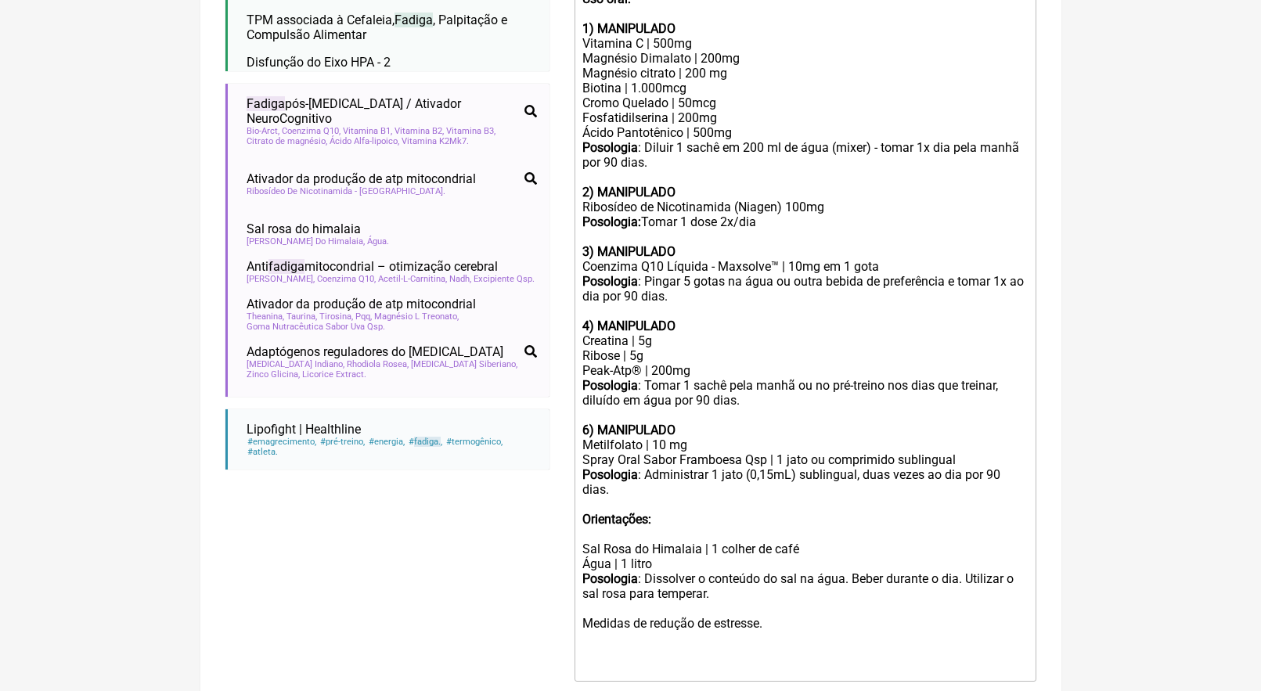
click at [665, 437] on div "Metilfolato | 10 mg" at bounding box center [804, 444] width 444 height 15
click at [589, 512] on div "Orientações:" at bounding box center [804, 527] width 444 height 30
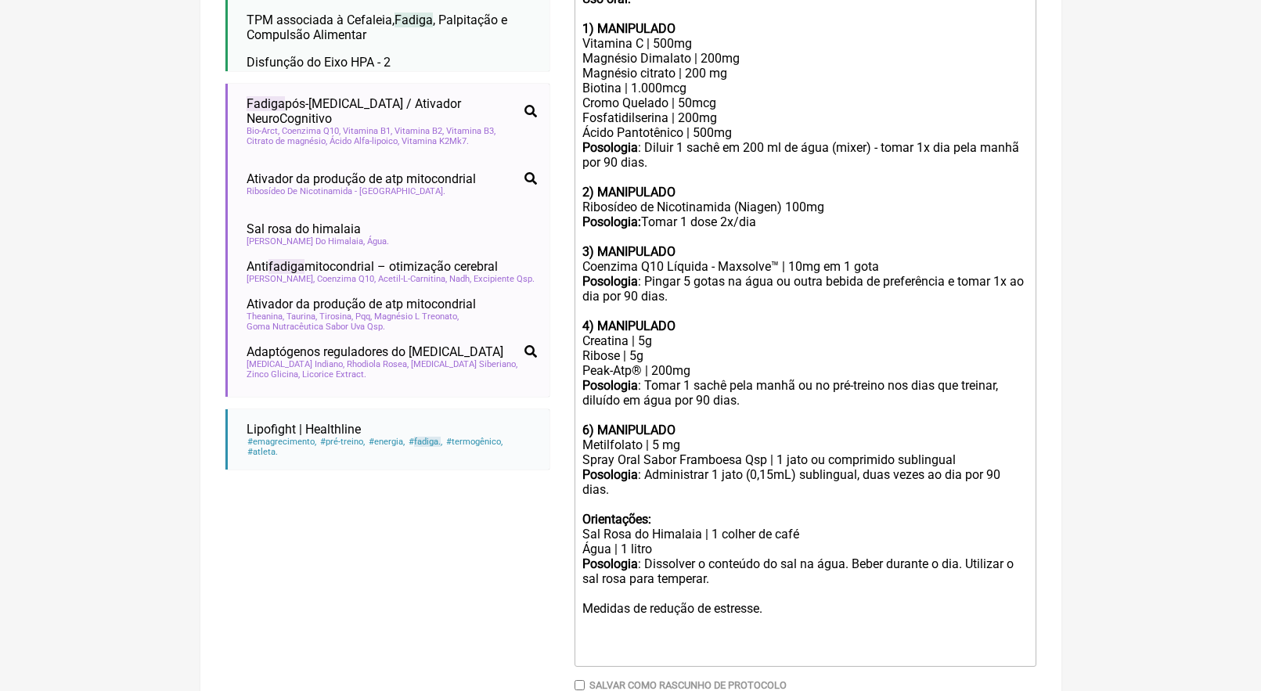
click at [646, 589] on div "Posologia : Dissolver o conteúdo do sal na água. Beber durante o dia. Utilizar …" at bounding box center [804, 608] width 444 height 104
click at [653, 608] on div "Posologia : Dissolver o conteúdo do sal na água. Beber durante o dia. Utilizar …" at bounding box center [804, 600] width 444 height 89
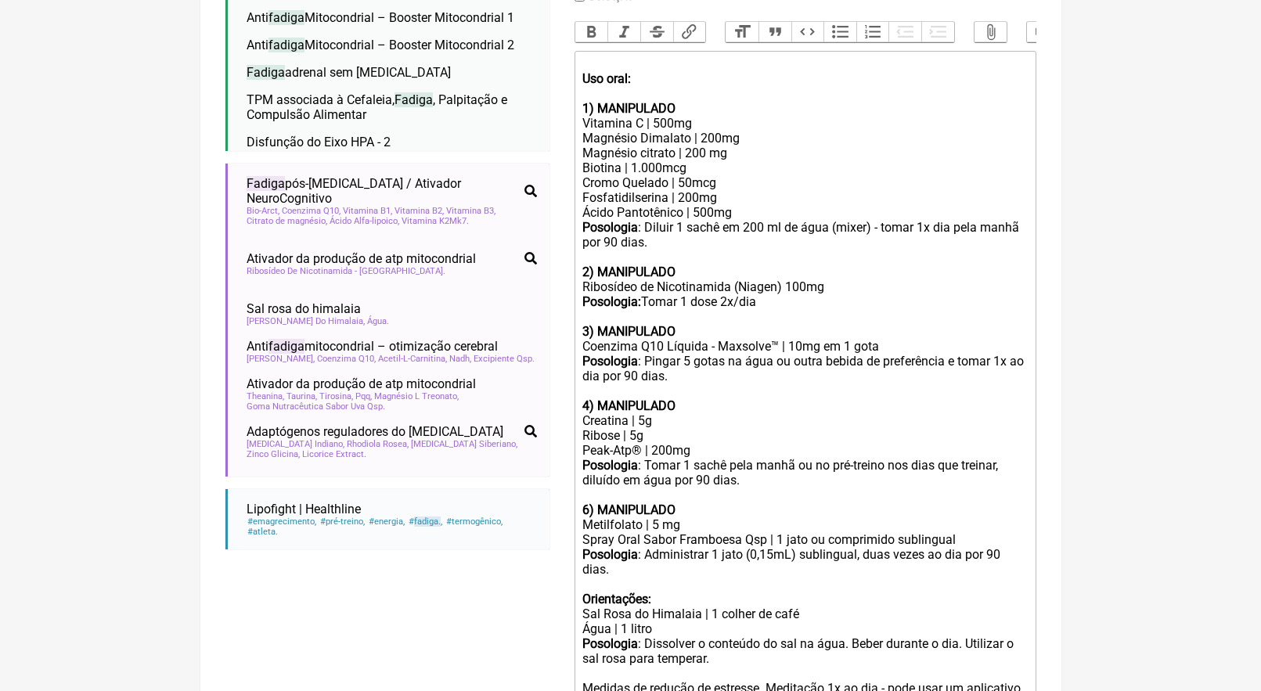
scroll to position [496, 0]
click at [586, 74] on strong "Uso oral:" at bounding box center [606, 78] width 49 height 15
type trix-editor "<lor><ipsumd>Sit amet: </consec><ad><el><seddoe>1) TEMPORINCI</utlabo></etd><ma…"
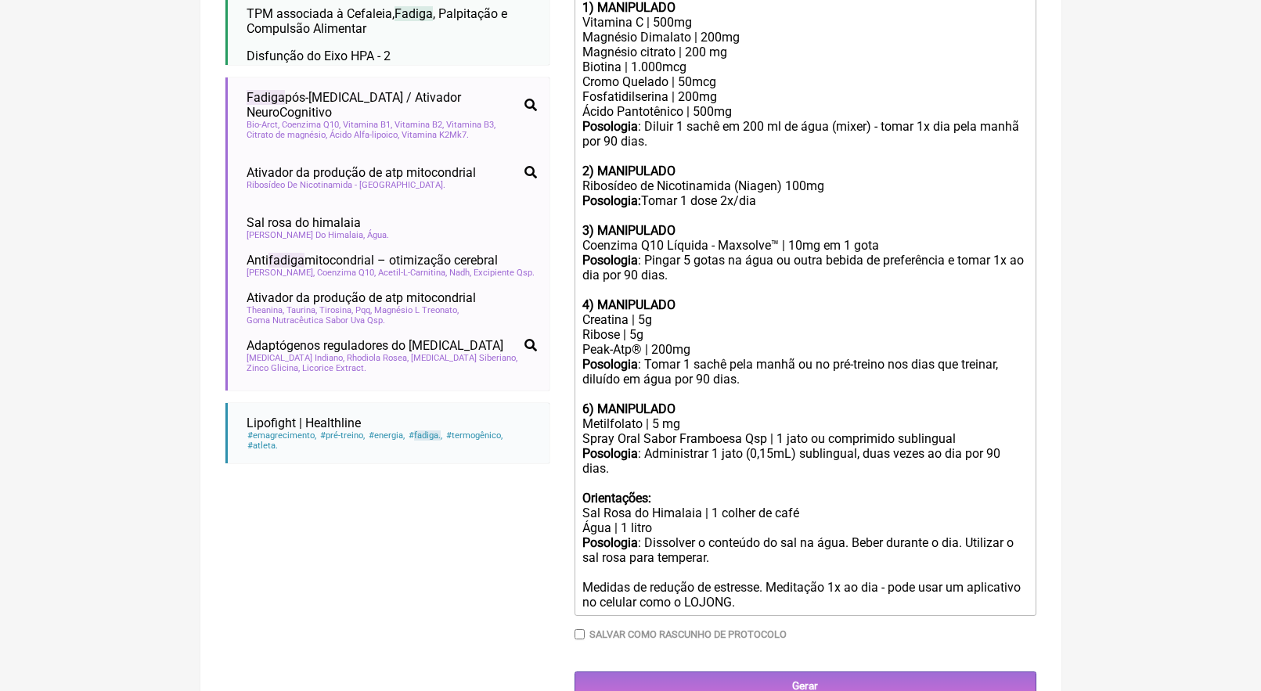
scroll to position [581, 0]
click at [801, 672] on input "Gerar" at bounding box center [805, 686] width 462 height 29
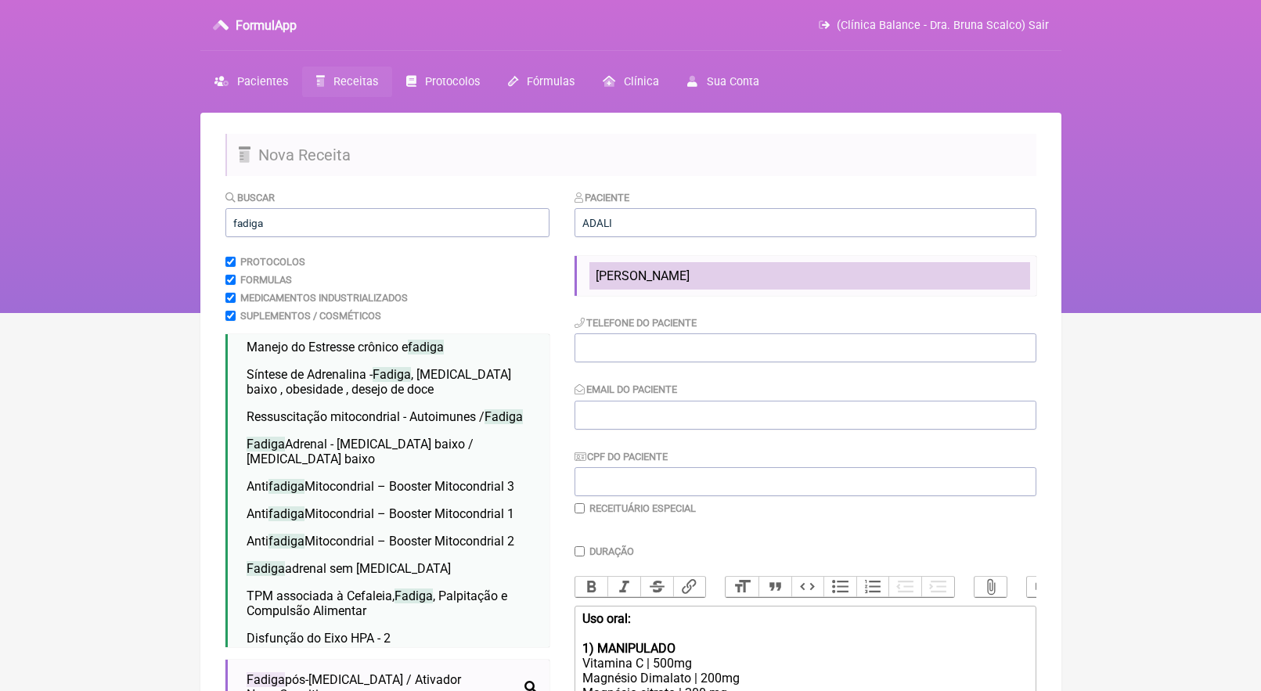
click at [708, 284] on li "[PERSON_NAME]" at bounding box center [809, 275] width 441 height 27
type input "[PERSON_NAME]"
type input "[PHONE_NUMBER]"
type input "[EMAIL_ADDRESS][DOMAIN_NAME]"
type input "048.487.236-20"
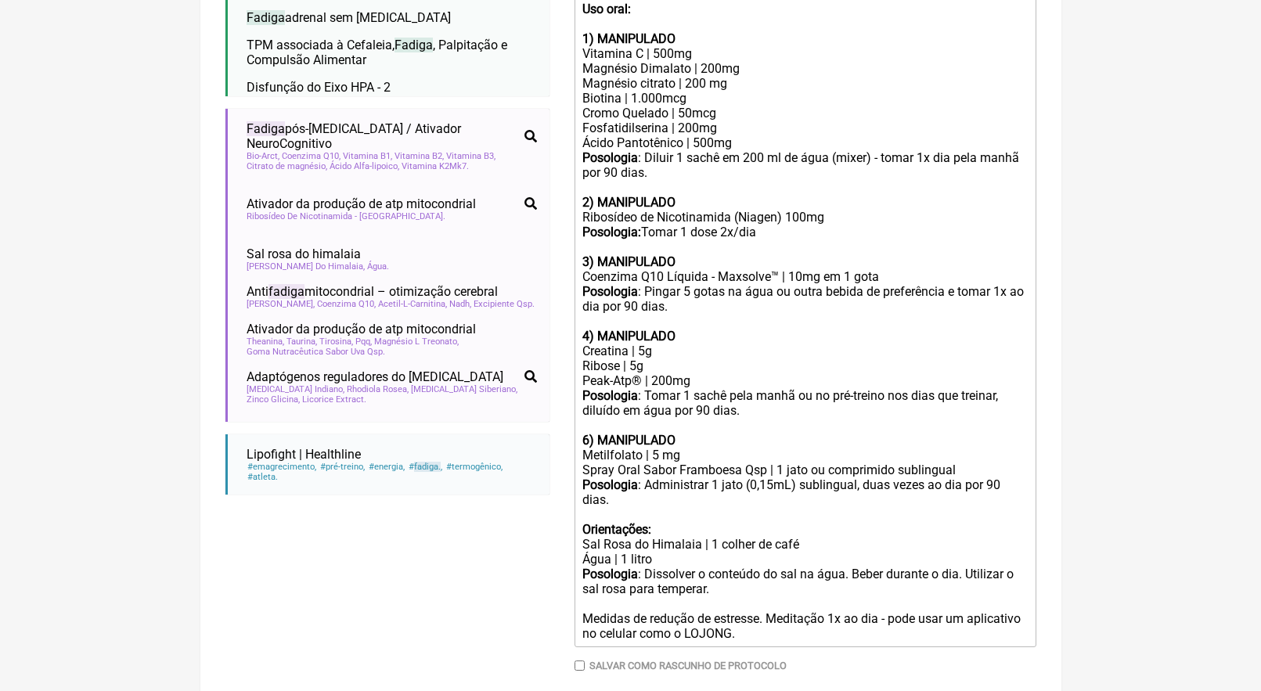
scroll to position [551, 0]
click at [735, 433] on div "6) MANIPULADO" at bounding box center [804, 440] width 444 height 15
click at [883, 269] on div "Coenzima Q10 Líquida - Maxsolve™ | 10mg em 1 gota" at bounding box center [804, 276] width 444 height 15
click at [782, 181] on div "Posologia : Diluir 1 sachê em 200 ml de água (mixer) - tomar 1x dia pela manhã …" at bounding box center [804, 202] width 444 height 104
click at [799, 284] on div "Posologia : Pingar 5 gotas na água ou outra bebida de preferência e tomar 1x ao…" at bounding box center [804, 306] width 444 height 45
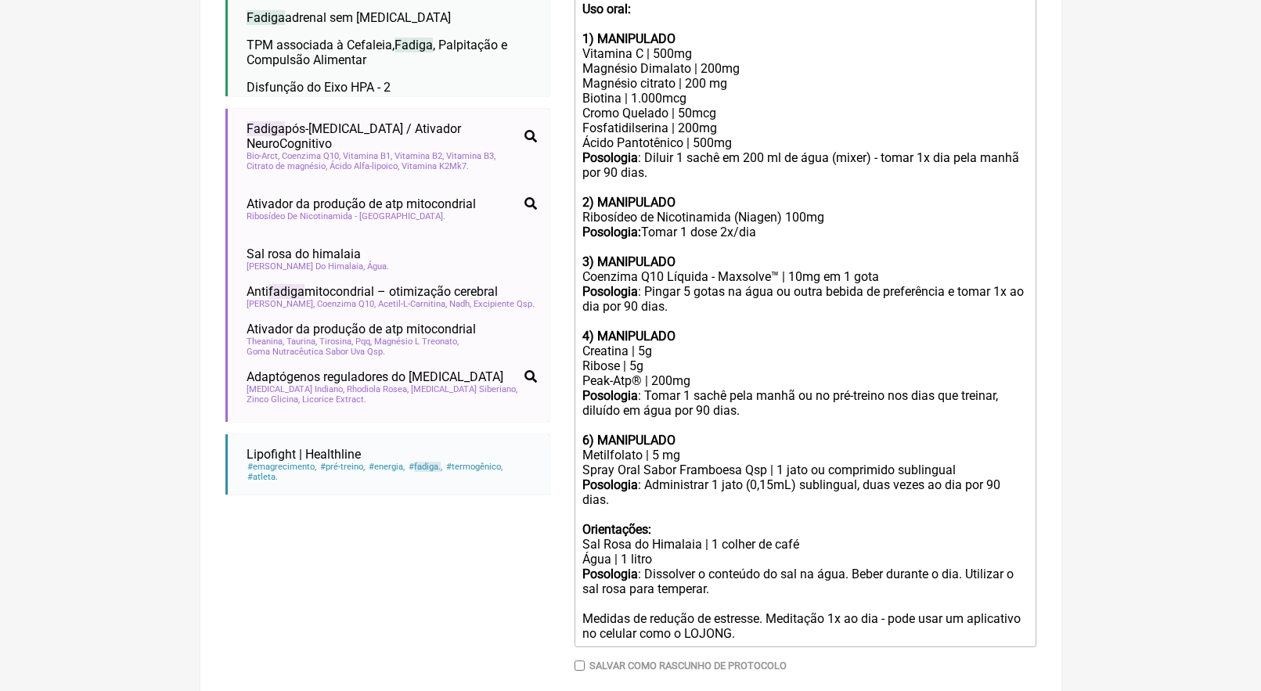
click at [589, 433] on strong "6) MANIPULADO" at bounding box center [628, 440] width 93 height 15
type trix-editor "<lor><ipsumd>Sit amet: </consec><ad><el><seddoe>1) TEMPORINCI</utlabo></etd><ma…"
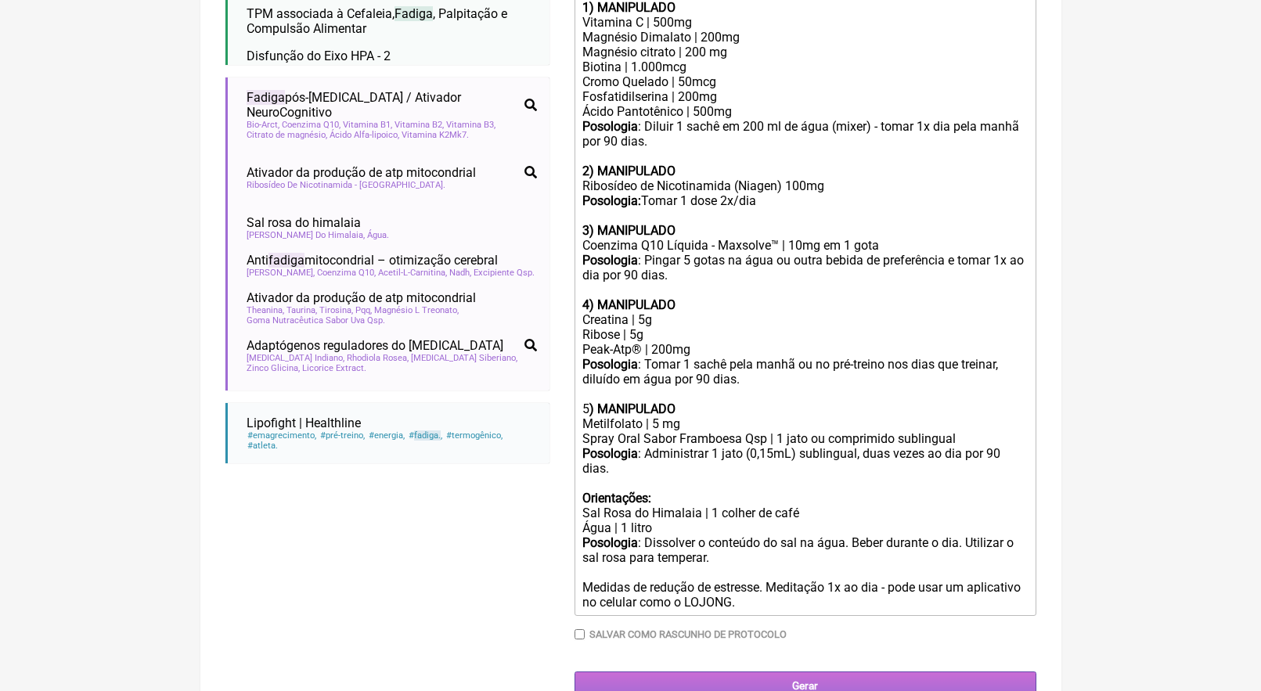
scroll to position [581, 0]
click at [809, 672] on input "Gerar" at bounding box center [805, 686] width 462 height 29
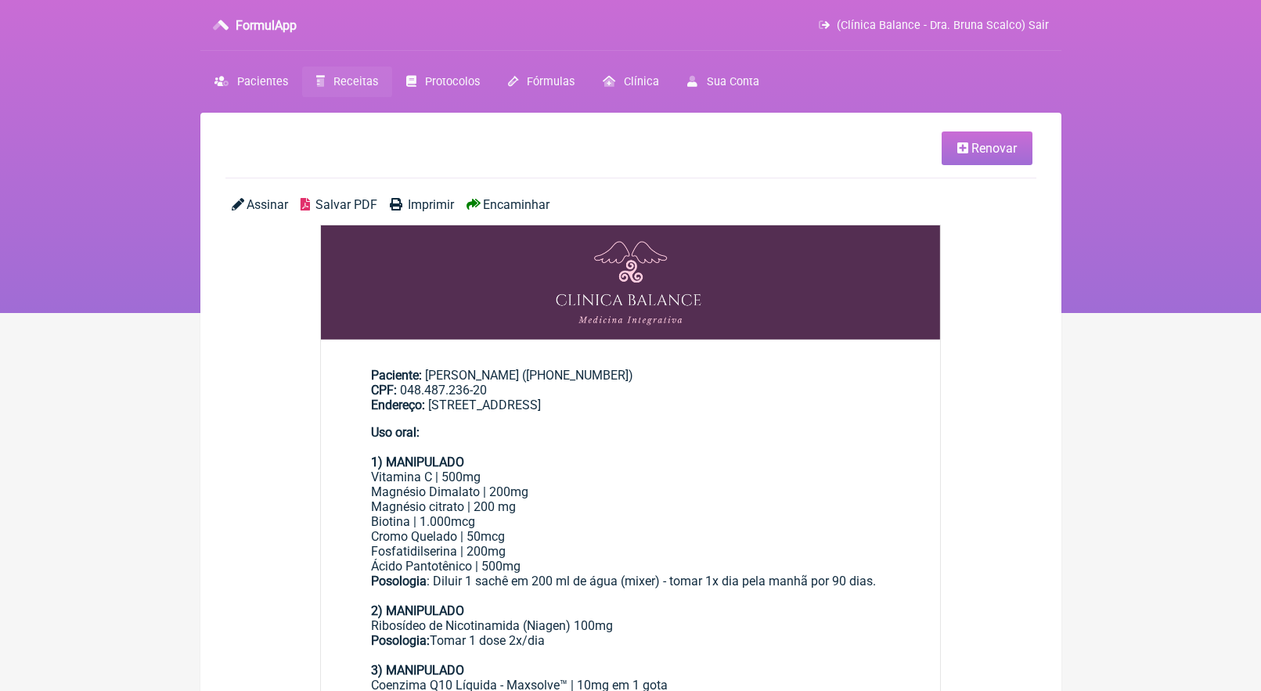
click at [963, 156] on link "Renovar" at bounding box center [986, 148] width 91 height 34
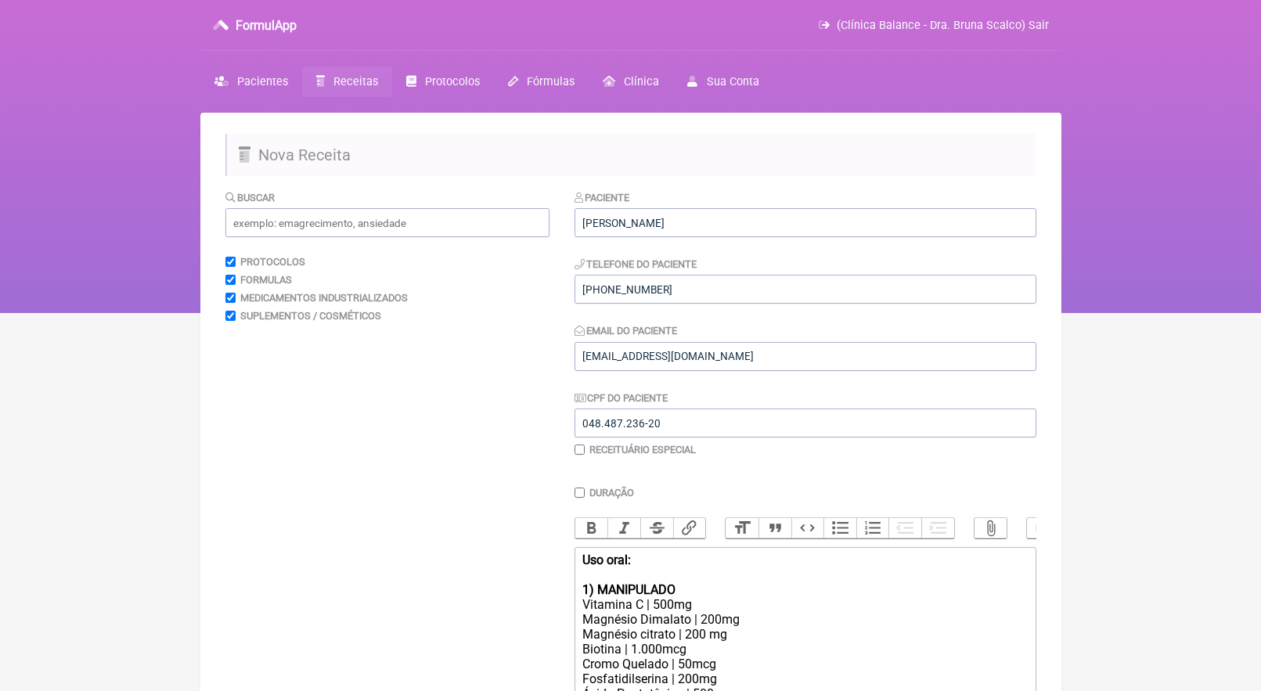
click at [580, 491] on input "Duração" at bounding box center [579, 493] width 10 height 10
checkbox input "true"
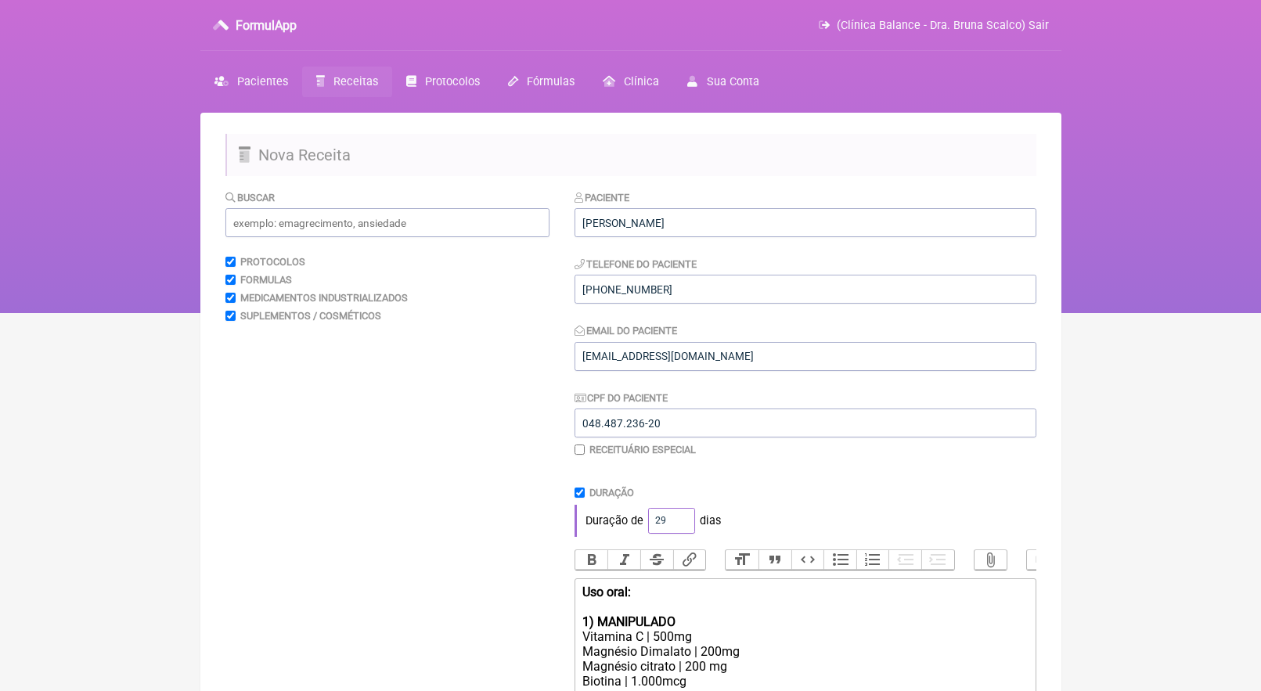
click at [680, 522] on input "29" at bounding box center [671, 521] width 47 height 26
click at [669, 521] on input "29" at bounding box center [671, 521] width 47 height 26
click at [668, 521] on input "29" at bounding box center [671, 521] width 47 height 26
type input "60"
click at [853, 459] on div "Paciente Adaliana Bastos dos Santos Rodrigues Telefone do Paciente (31) 99617-0…" at bounding box center [805, 328] width 462 height 279
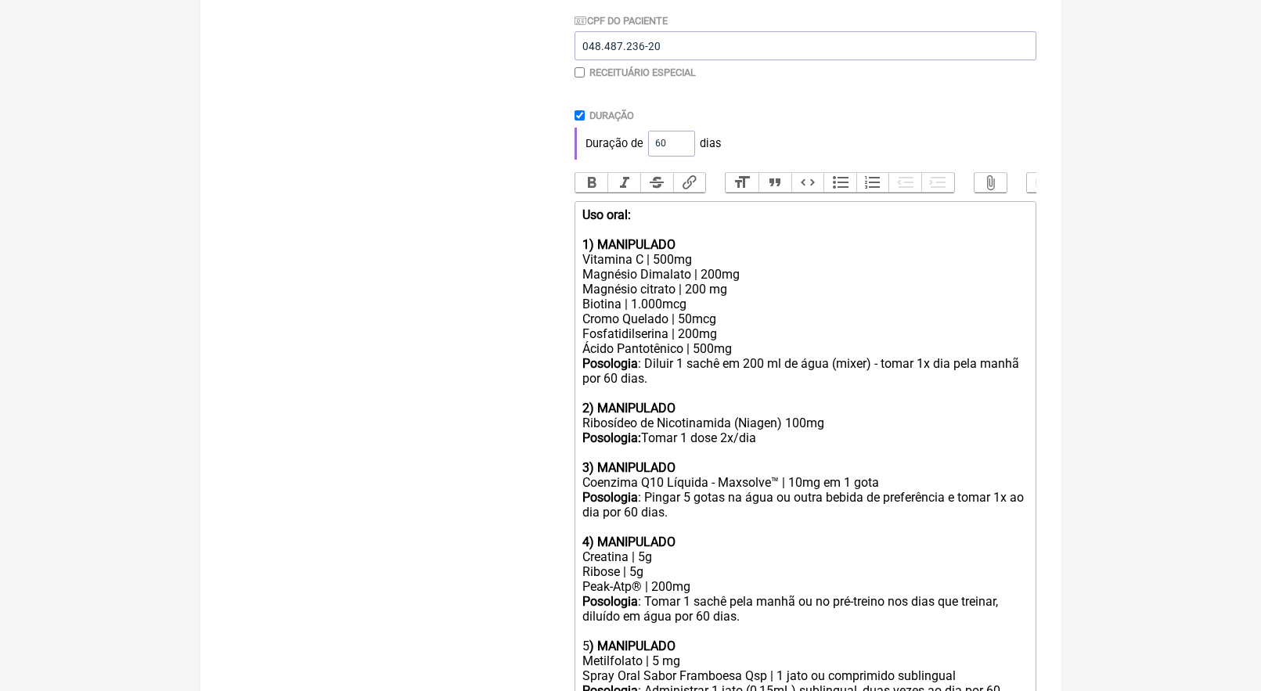
scroll to position [391, 0]
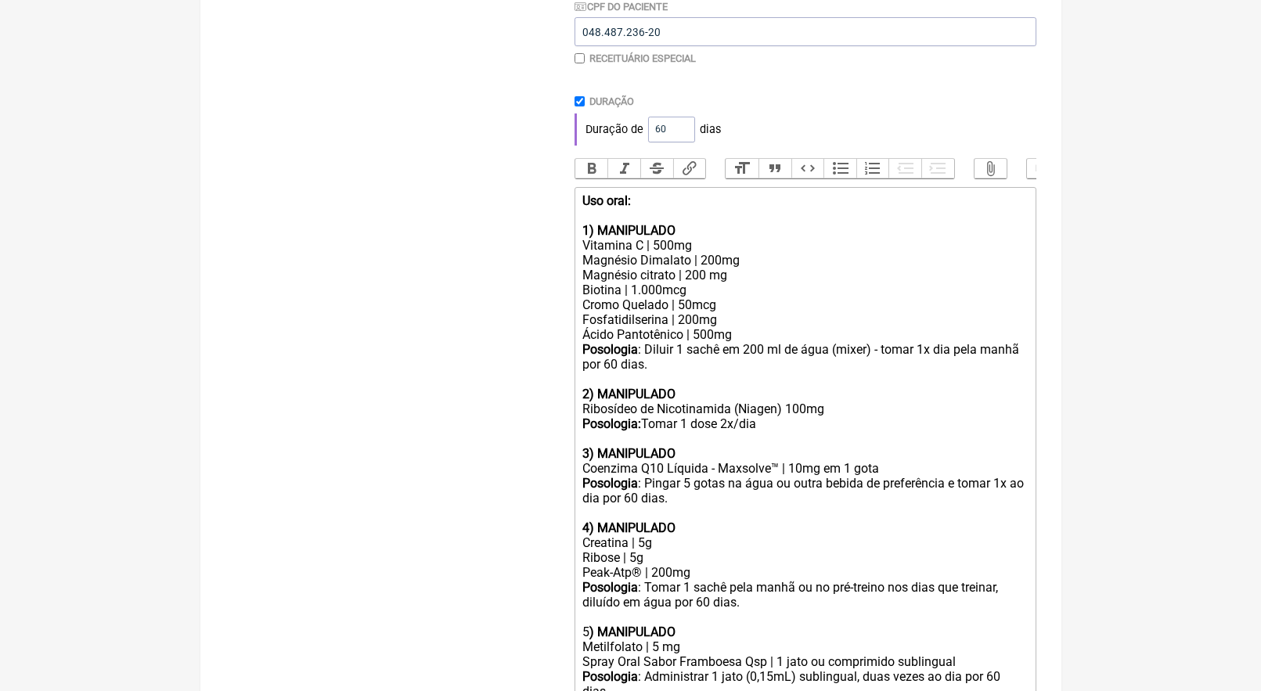
click at [795, 412] on div "Posologia : Diluir 1 sachê em 200 ml de água (mixer) - tomar 1x dia pela manhã …" at bounding box center [804, 394] width 444 height 104
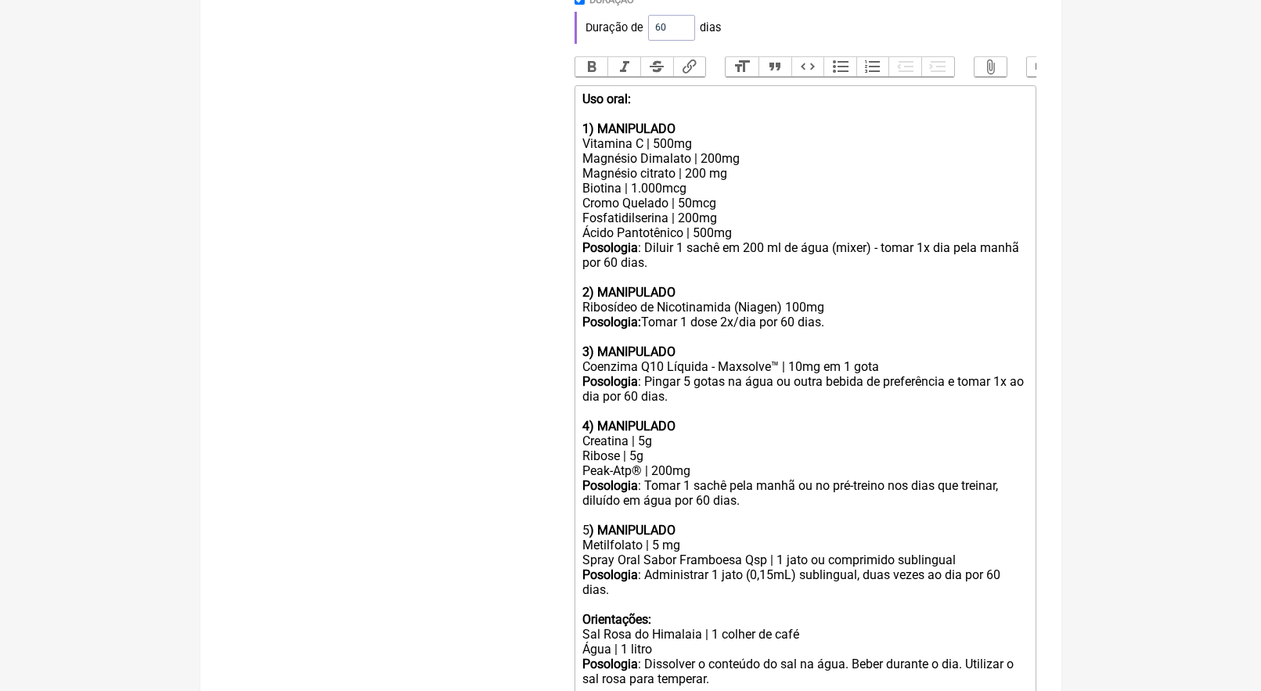
scroll to position [501, 0]
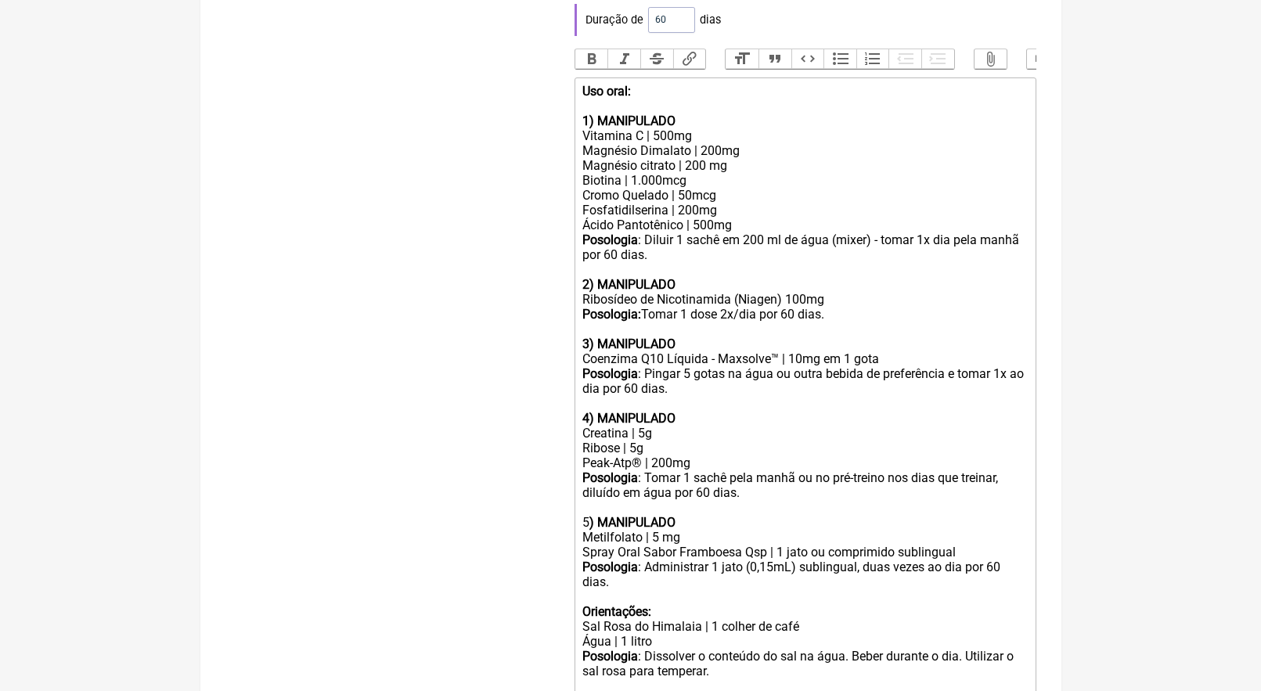
click at [765, 300] on div "Posologia : Diluir 1 sachê em 200 ml de água (mixer) - tomar 1x dia pela manhã …" at bounding box center [804, 284] width 444 height 104
type trix-editor "<div><strong>Uso oral: </strong><br><br><strong>1) MANIPULADO</strong></div><di…"
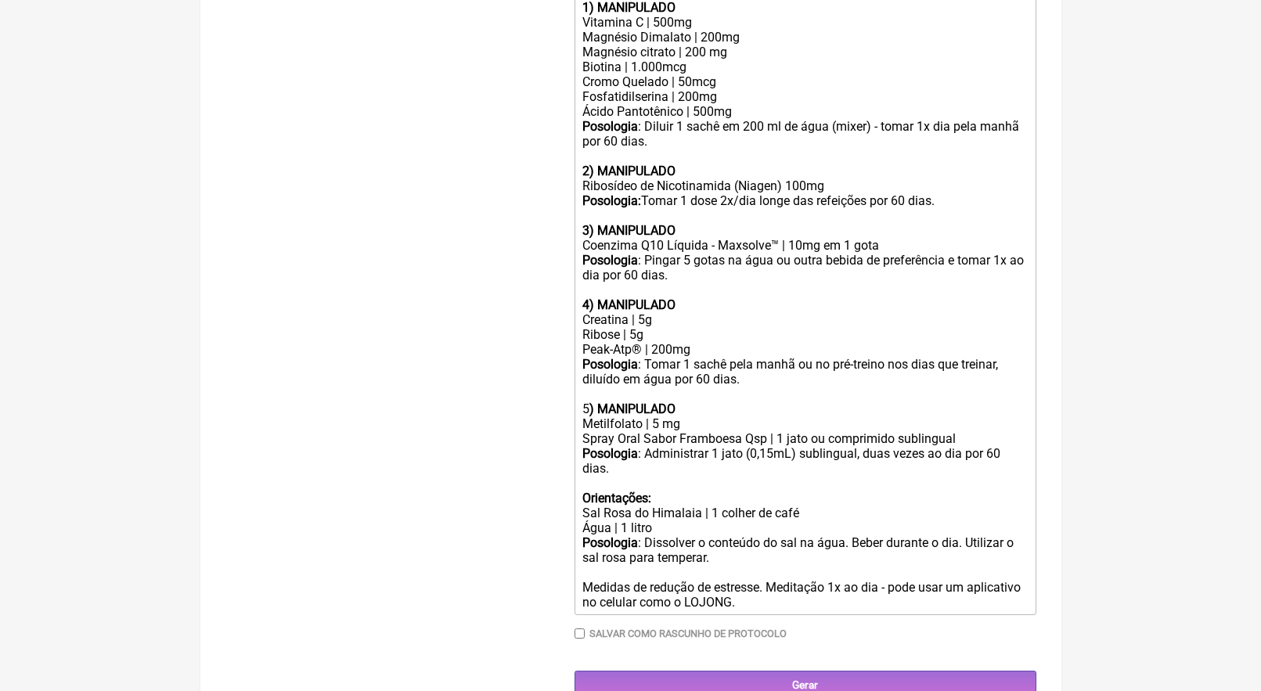
scroll to position [614, 0]
click at [833, 671] on input "Gerar" at bounding box center [805, 685] width 462 height 29
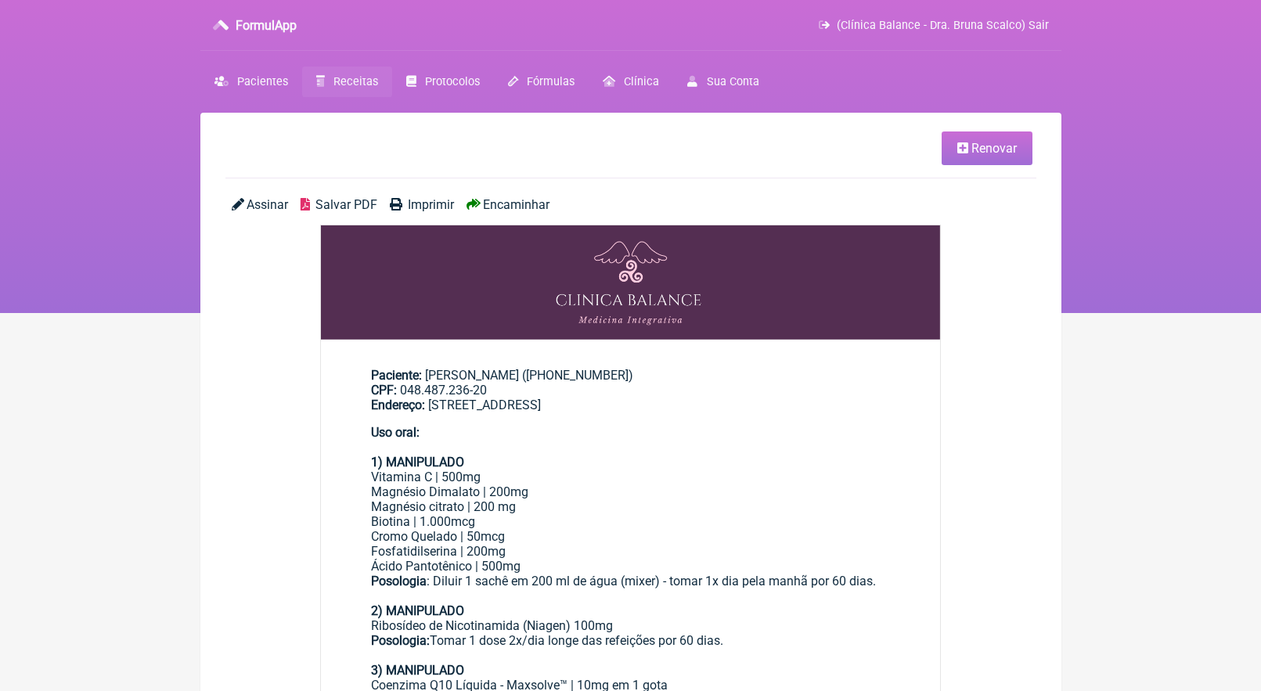
click at [519, 203] on span "Encaminhar" at bounding box center [516, 204] width 67 height 15
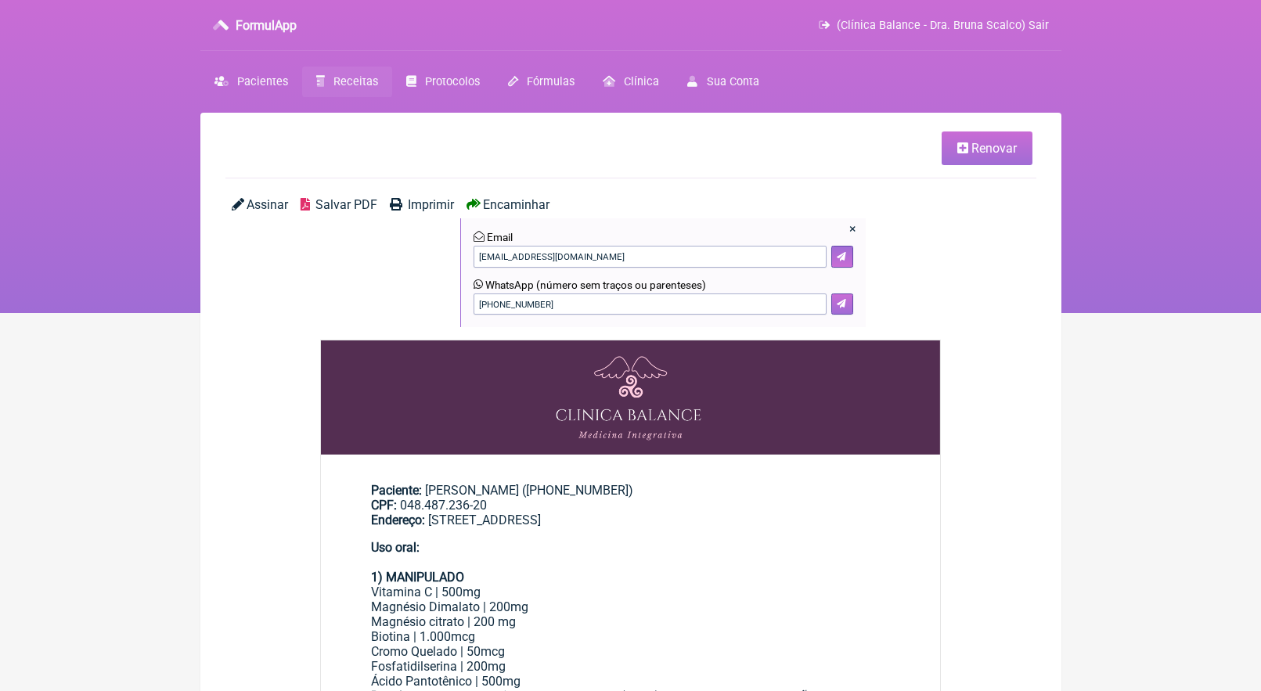
click at [844, 299] on icon at bounding box center [841, 303] width 9 height 9
click at [370, 80] on span "Receitas" at bounding box center [355, 81] width 45 height 13
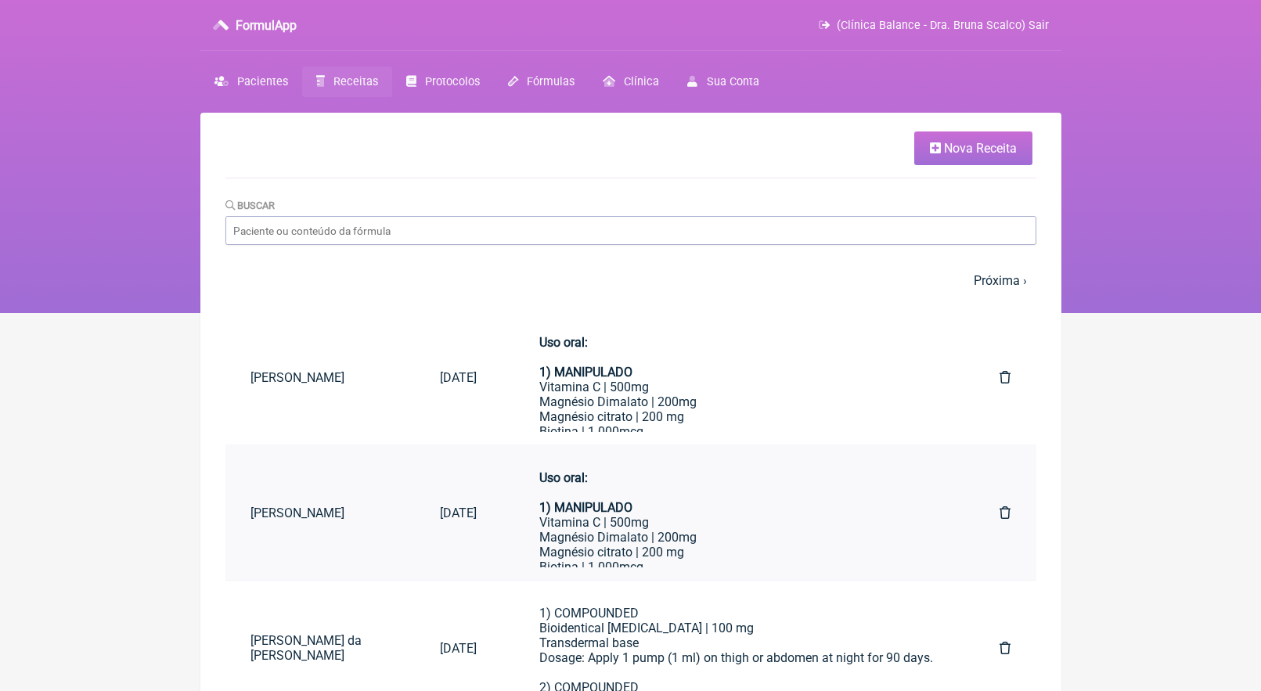
click at [1008, 516] on icon at bounding box center [1004, 512] width 11 height 13
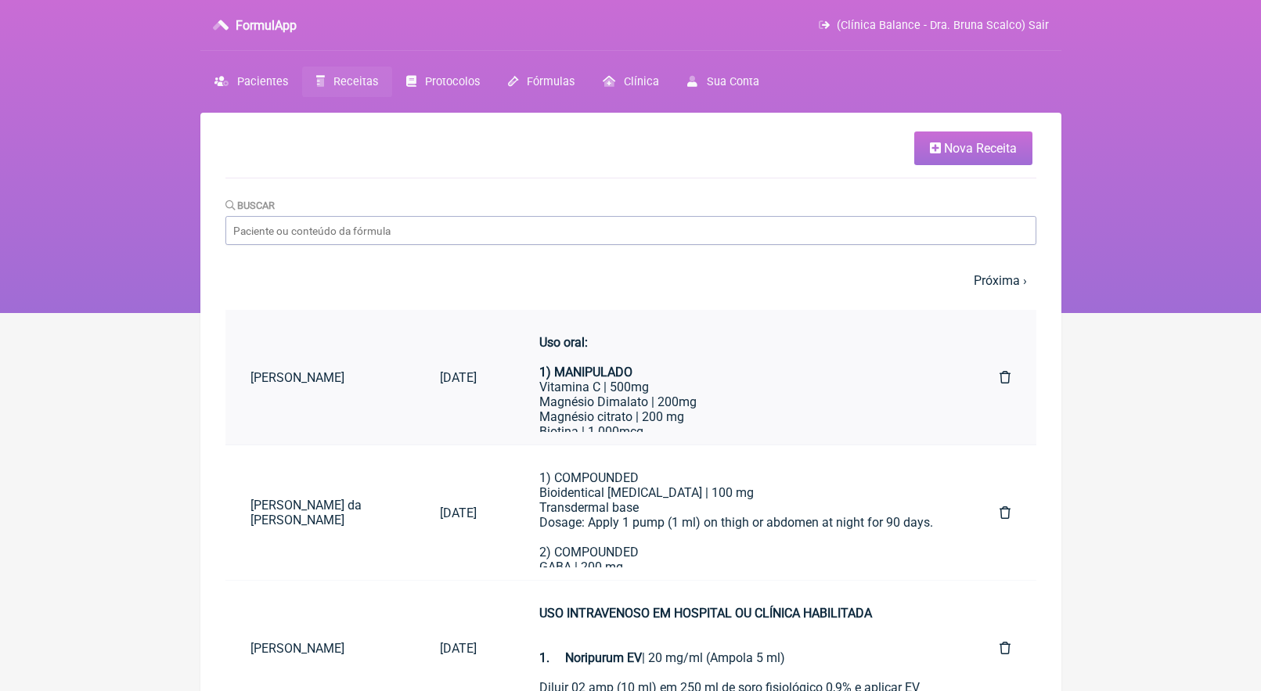
click at [653, 373] on div "Uso oral: 1) MANIPULADO" at bounding box center [738, 357] width 398 height 45
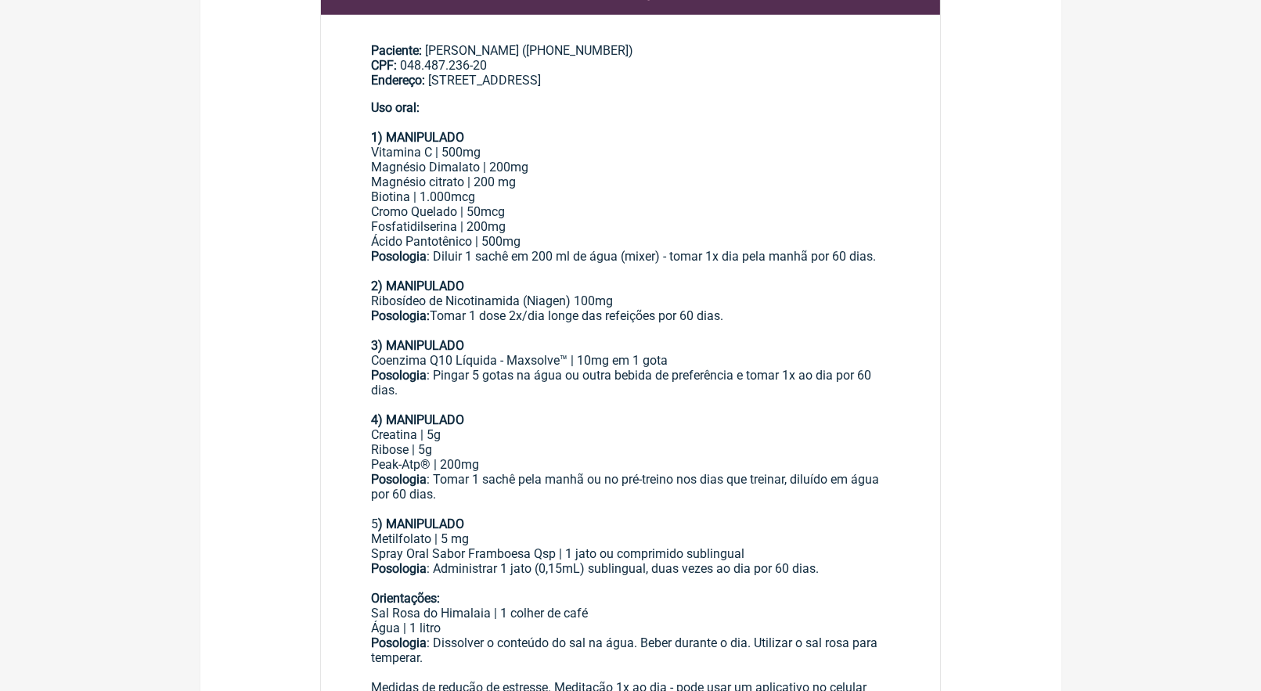
scroll to position [326, 0]
